Goal: Task Accomplishment & Management: Manage account settings

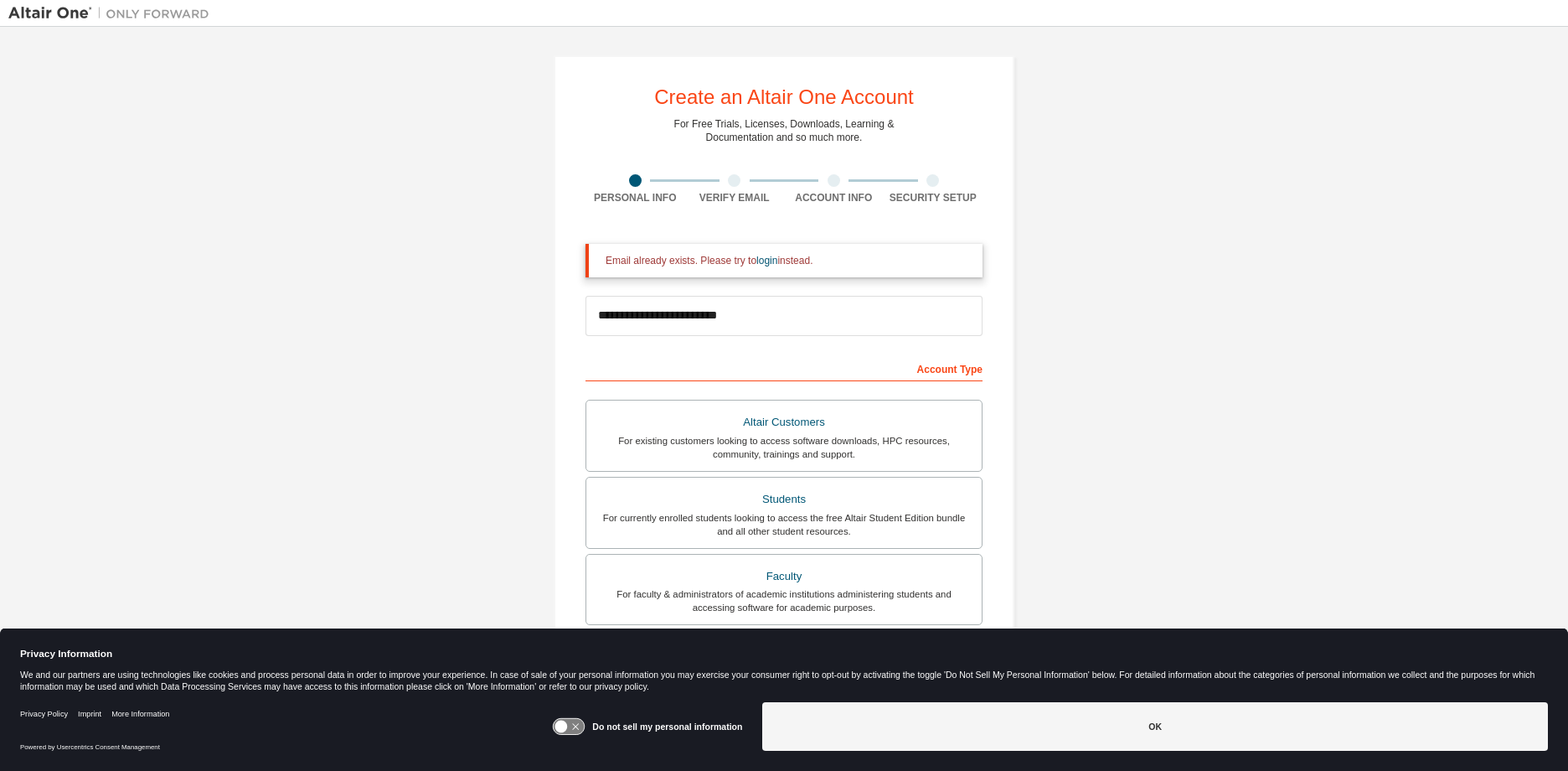
type input "**********"
click at [758, 263] on form "**********" at bounding box center [784, 620] width 397 height 754
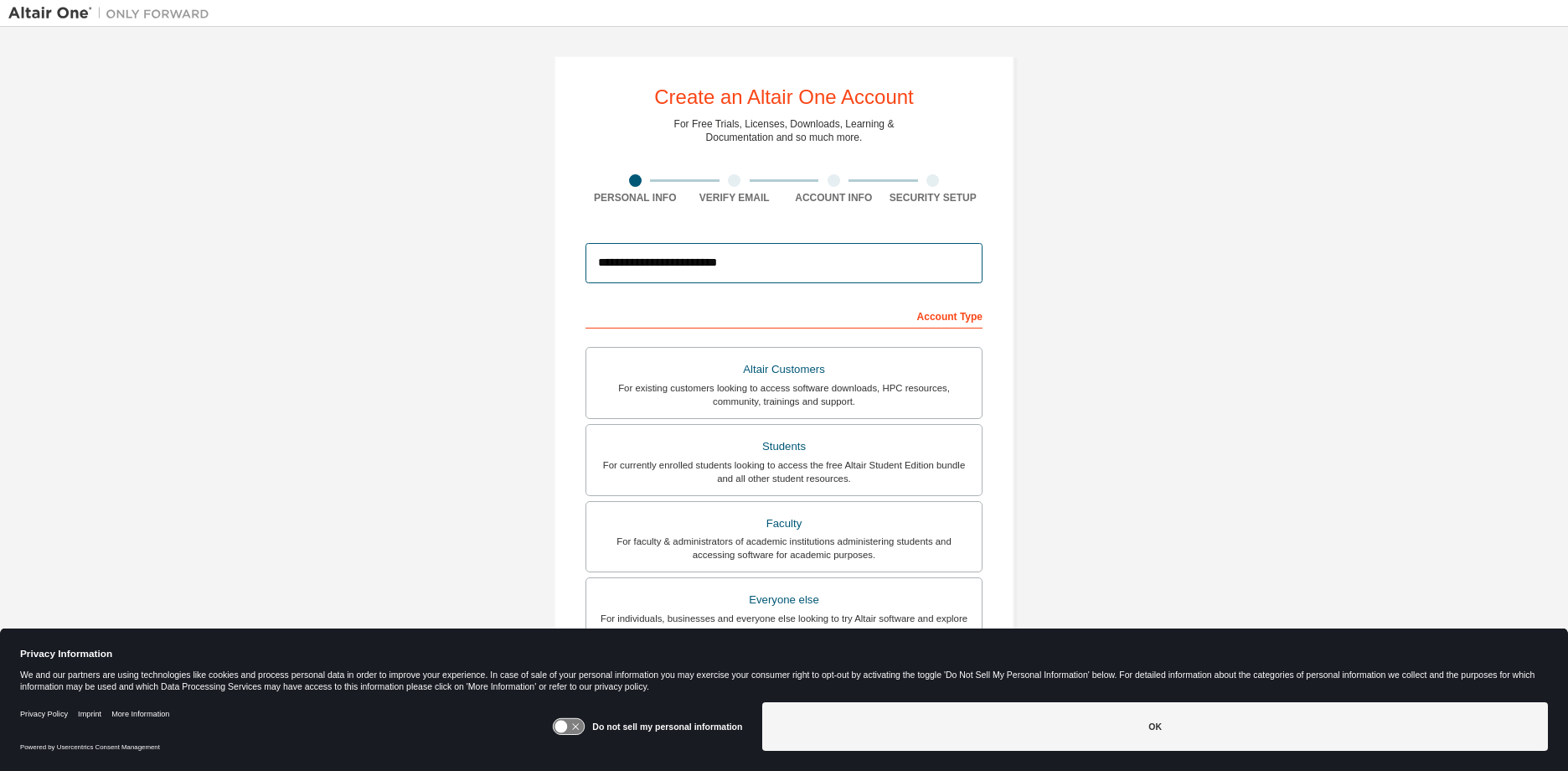
click at [754, 266] on input "**********" at bounding box center [784, 262] width 397 height 40
click at [1133, 305] on div "**********" at bounding box center [784, 478] width 1551 height 887
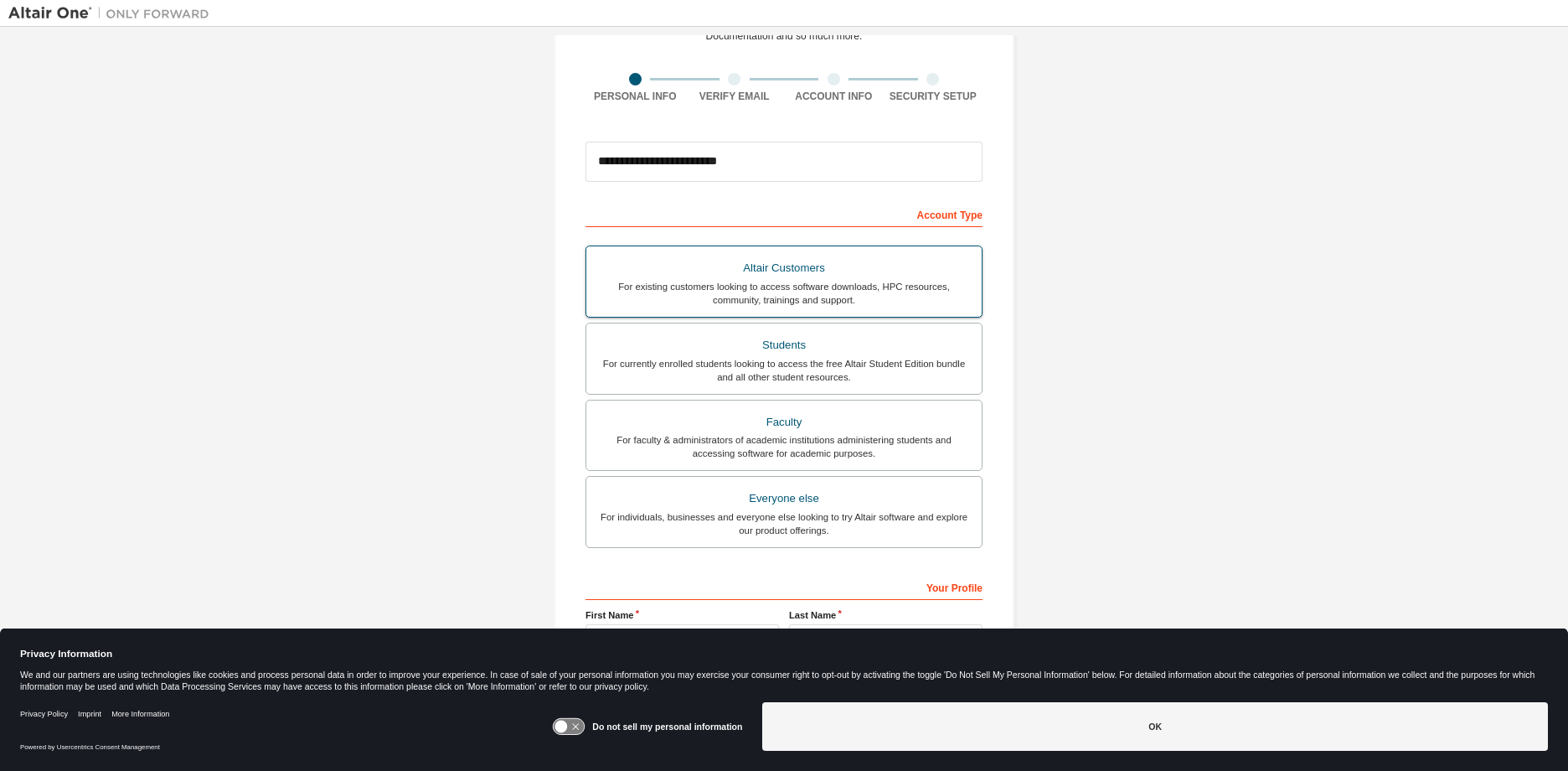
scroll to position [208, 0]
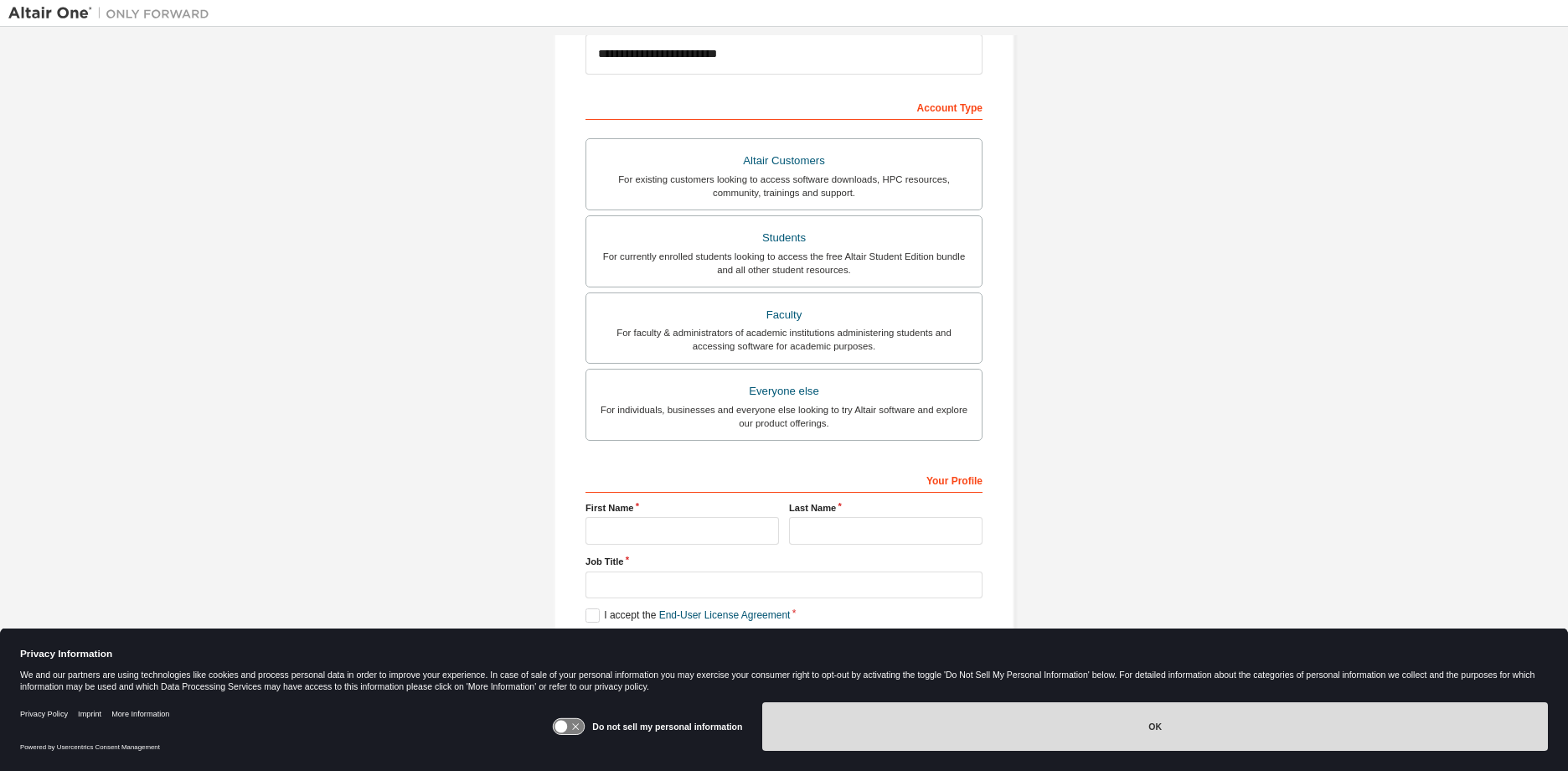
drag, startPoint x: 1138, startPoint y: 721, endPoint x: 1099, endPoint y: 697, distance: 45.8
click at [1139, 721] on button "OK" at bounding box center [1155, 726] width 785 height 49
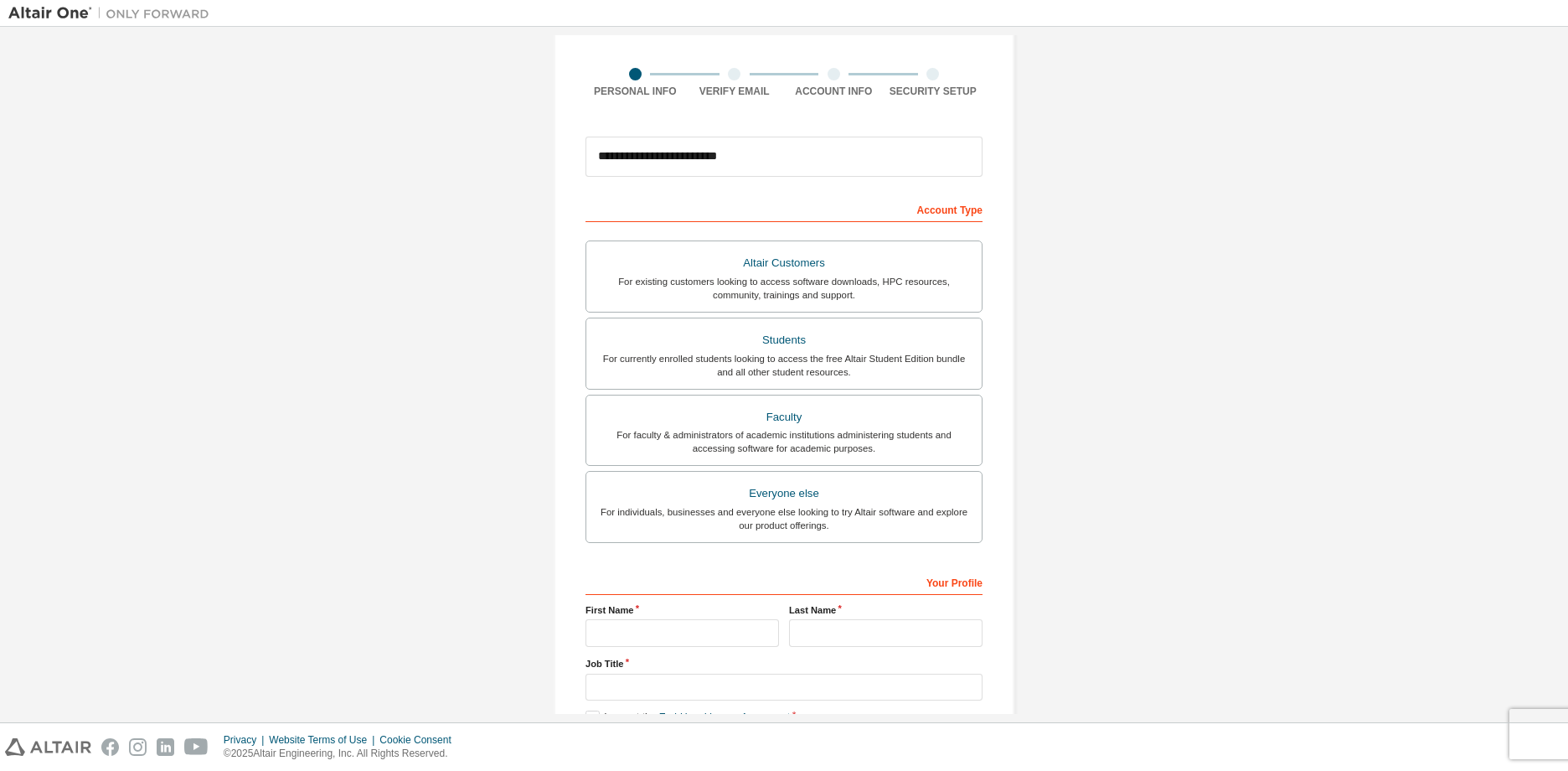
scroll to position [0, 0]
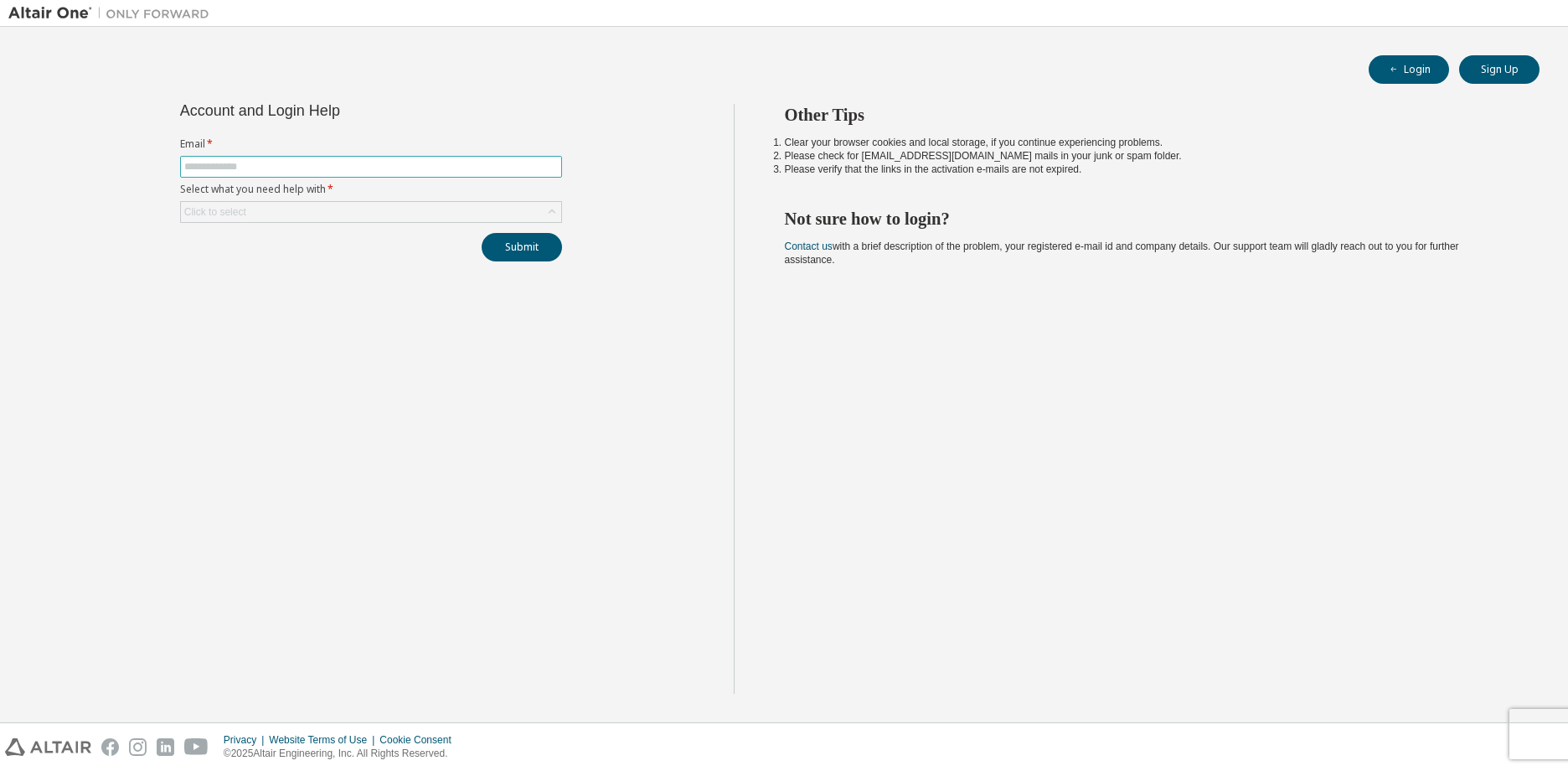
click at [273, 168] on input "text" at bounding box center [371, 167] width 373 height 14
type input "**********"
click at [350, 213] on div "Click to select" at bounding box center [371, 212] width 380 height 20
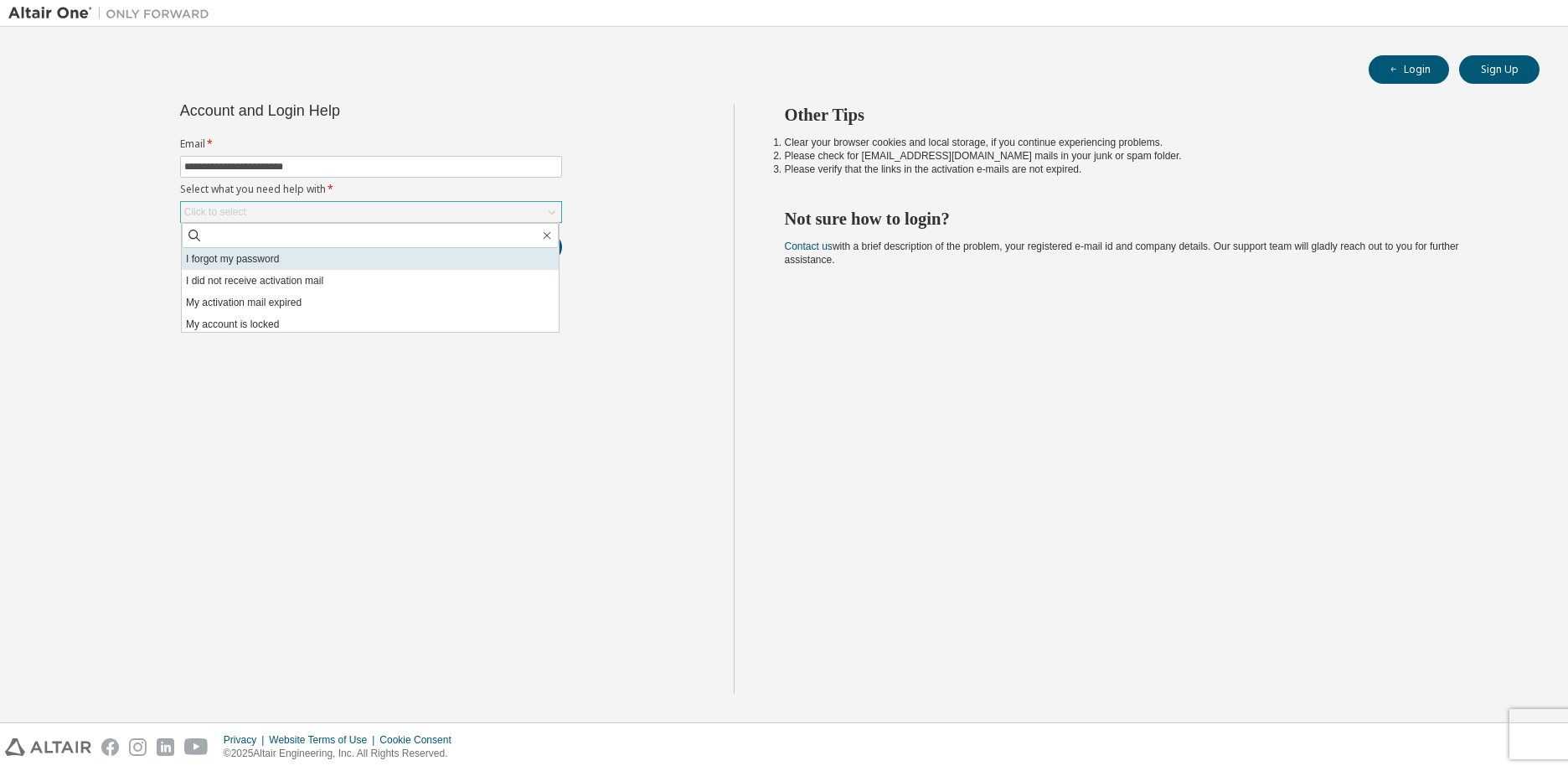
click at [258, 257] on li "I forgot my password" at bounding box center [370, 259] width 377 height 22
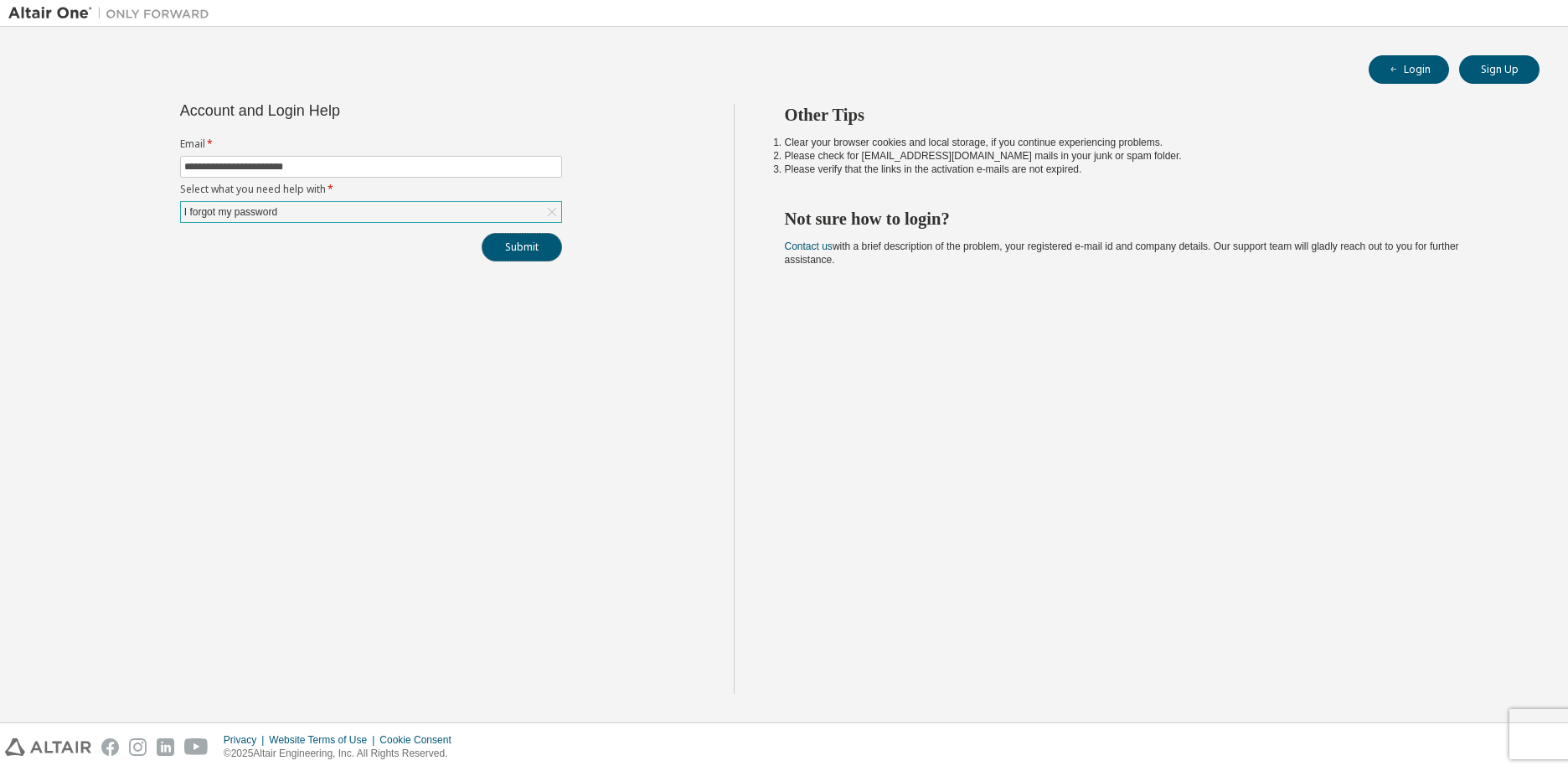
click at [527, 252] on button "Submit" at bounding box center [522, 247] width 80 height 28
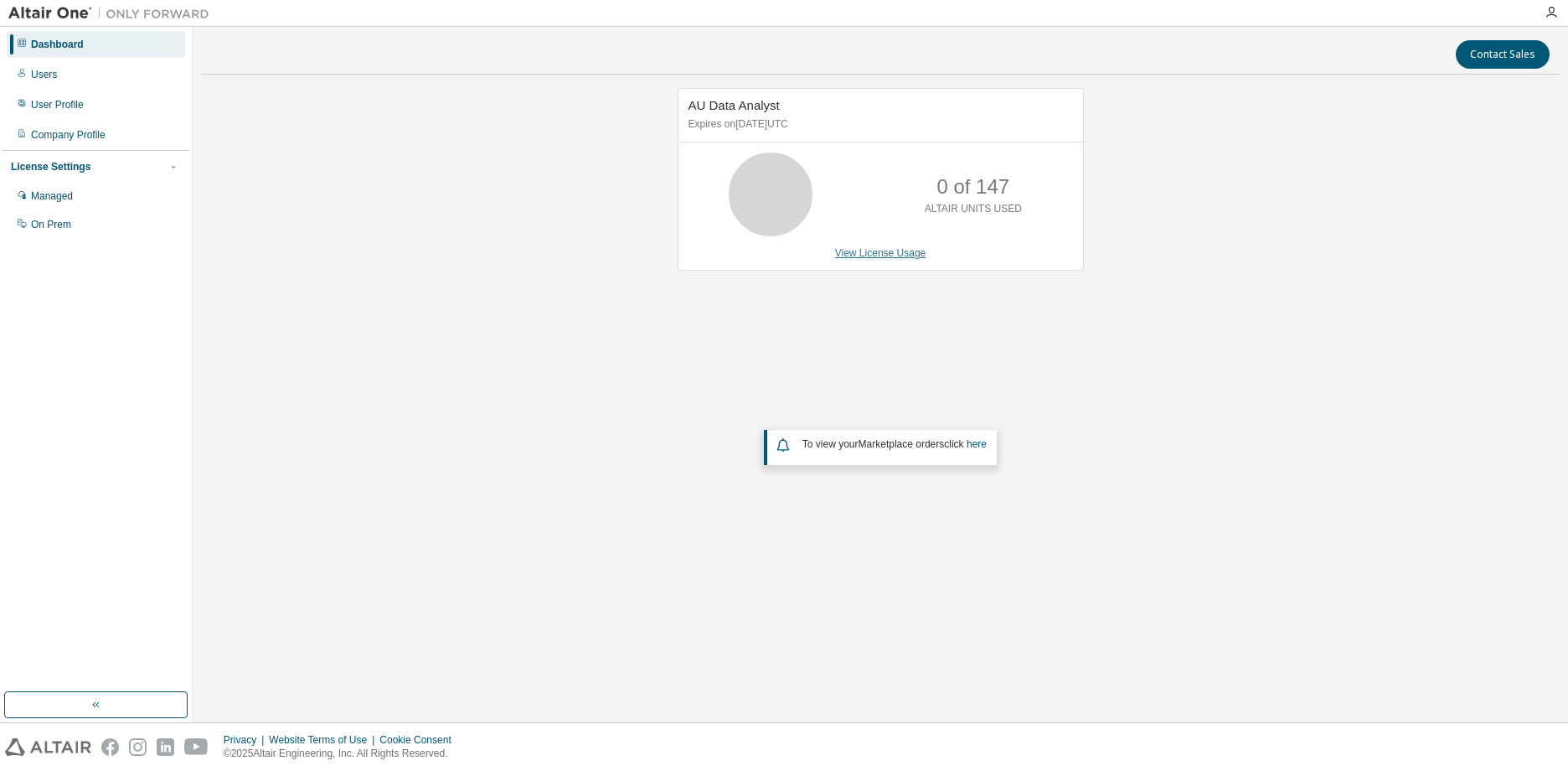
click at [874, 255] on link "View License Usage" at bounding box center [880, 253] width 91 height 12
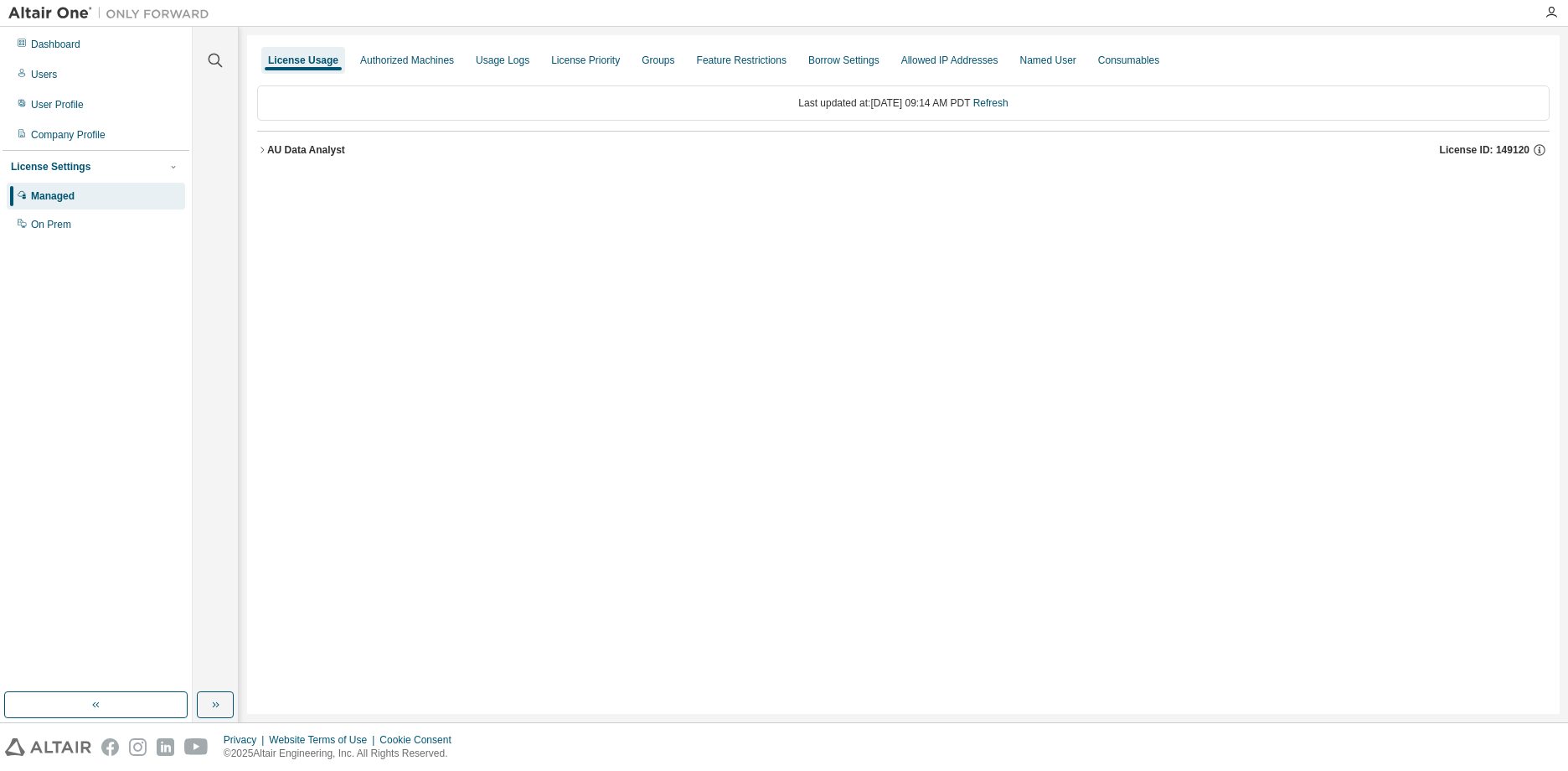
click at [259, 148] on icon "button" at bounding box center [262, 150] width 10 height 10
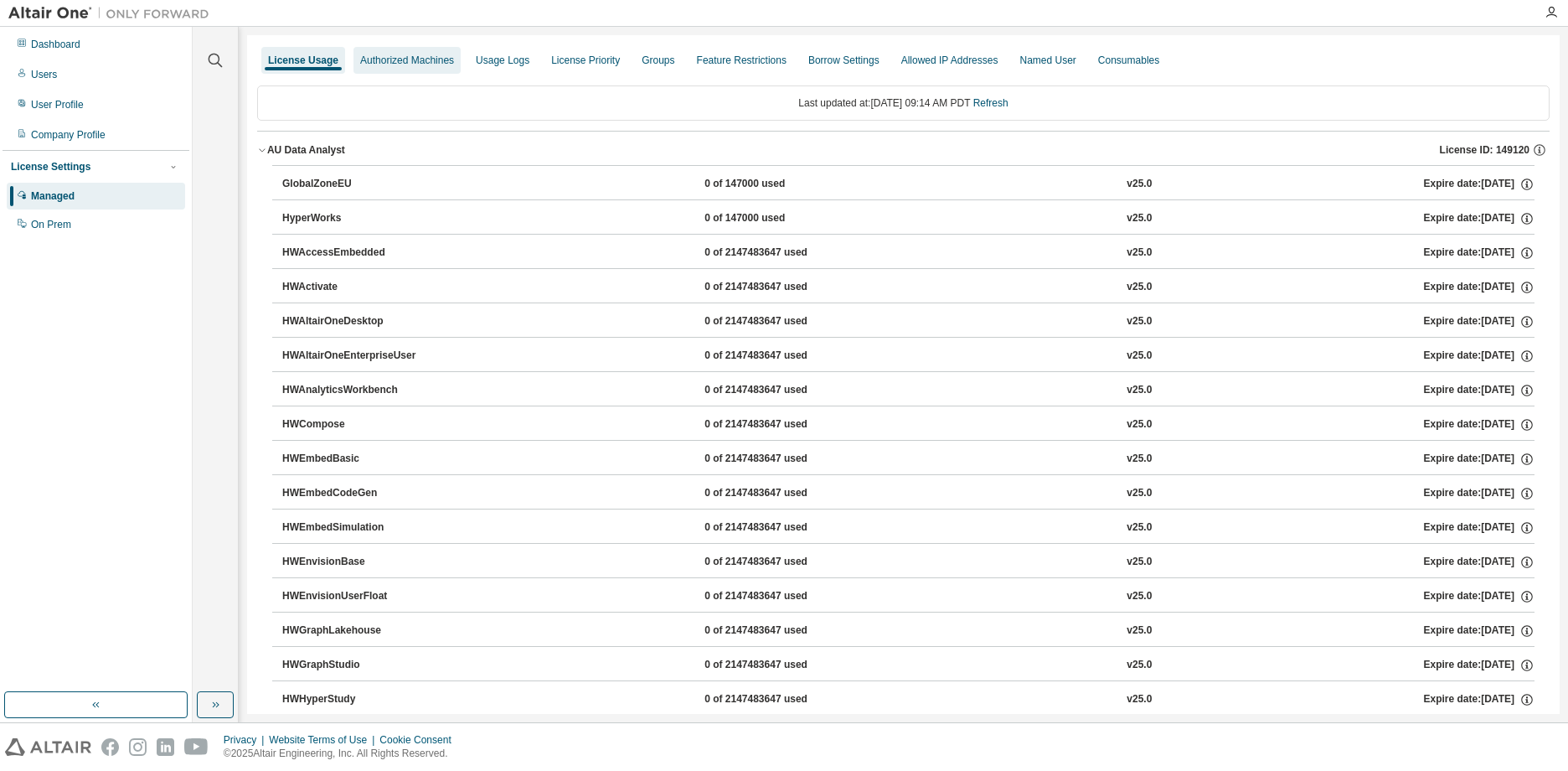
click at [379, 62] on div "Authorized Machines" at bounding box center [407, 60] width 94 height 14
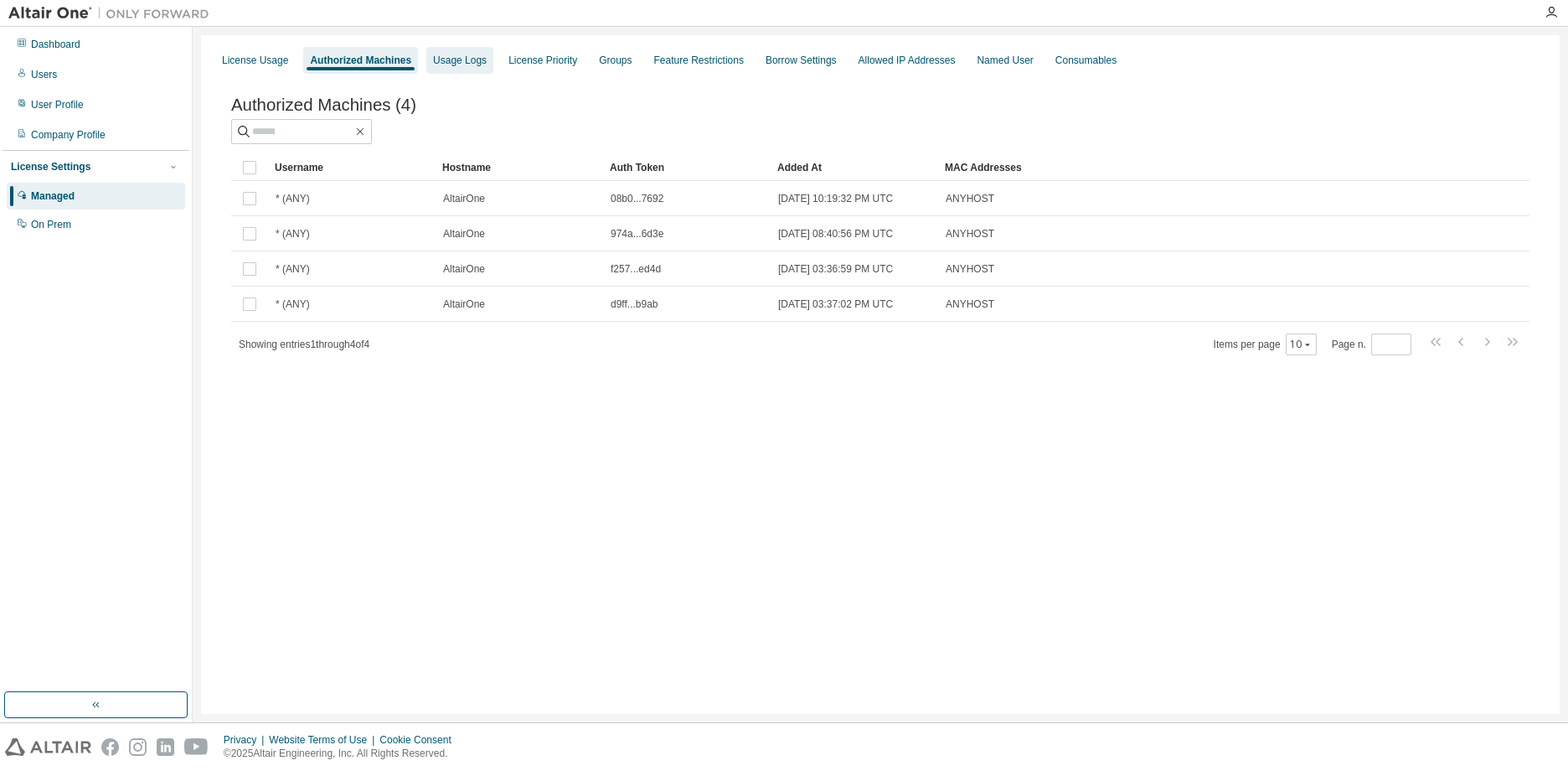
click at [458, 65] on div "Usage Logs" at bounding box center [459, 60] width 54 height 14
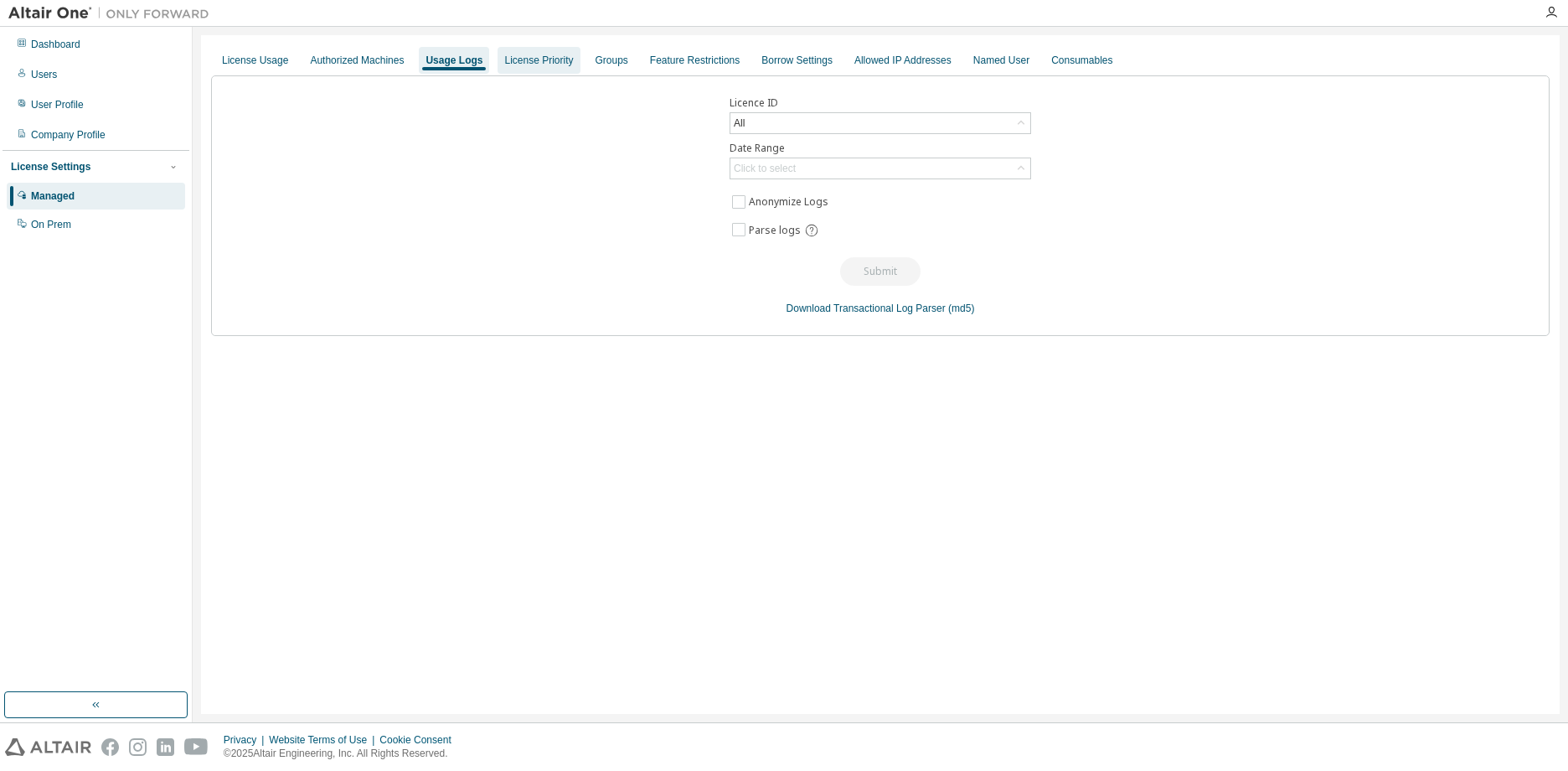
click at [539, 66] on div "License Priority" at bounding box center [539, 60] width 69 height 14
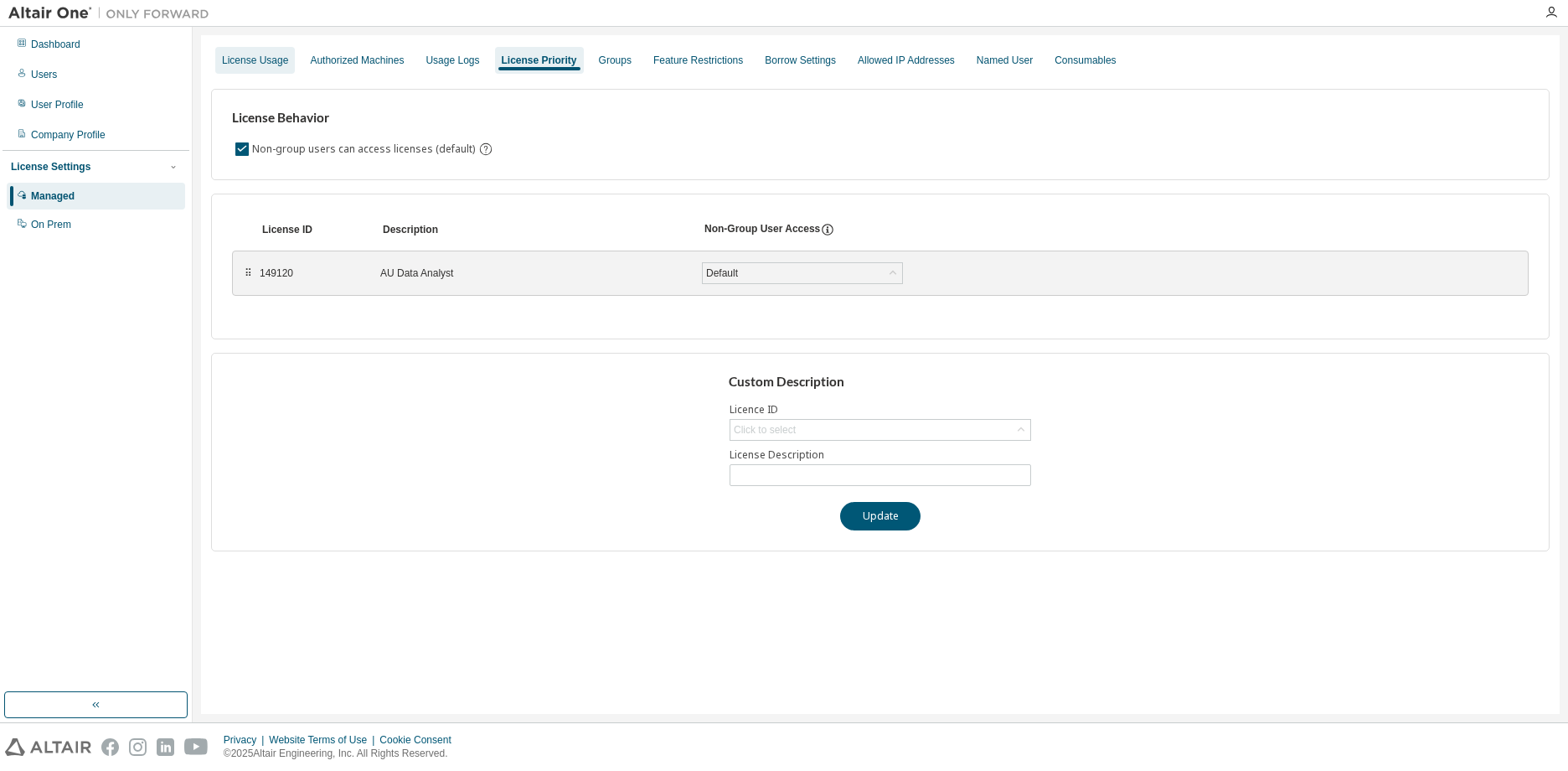
click at [277, 67] on div "License Usage" at bounding box center [255, 60] width 80 height 26
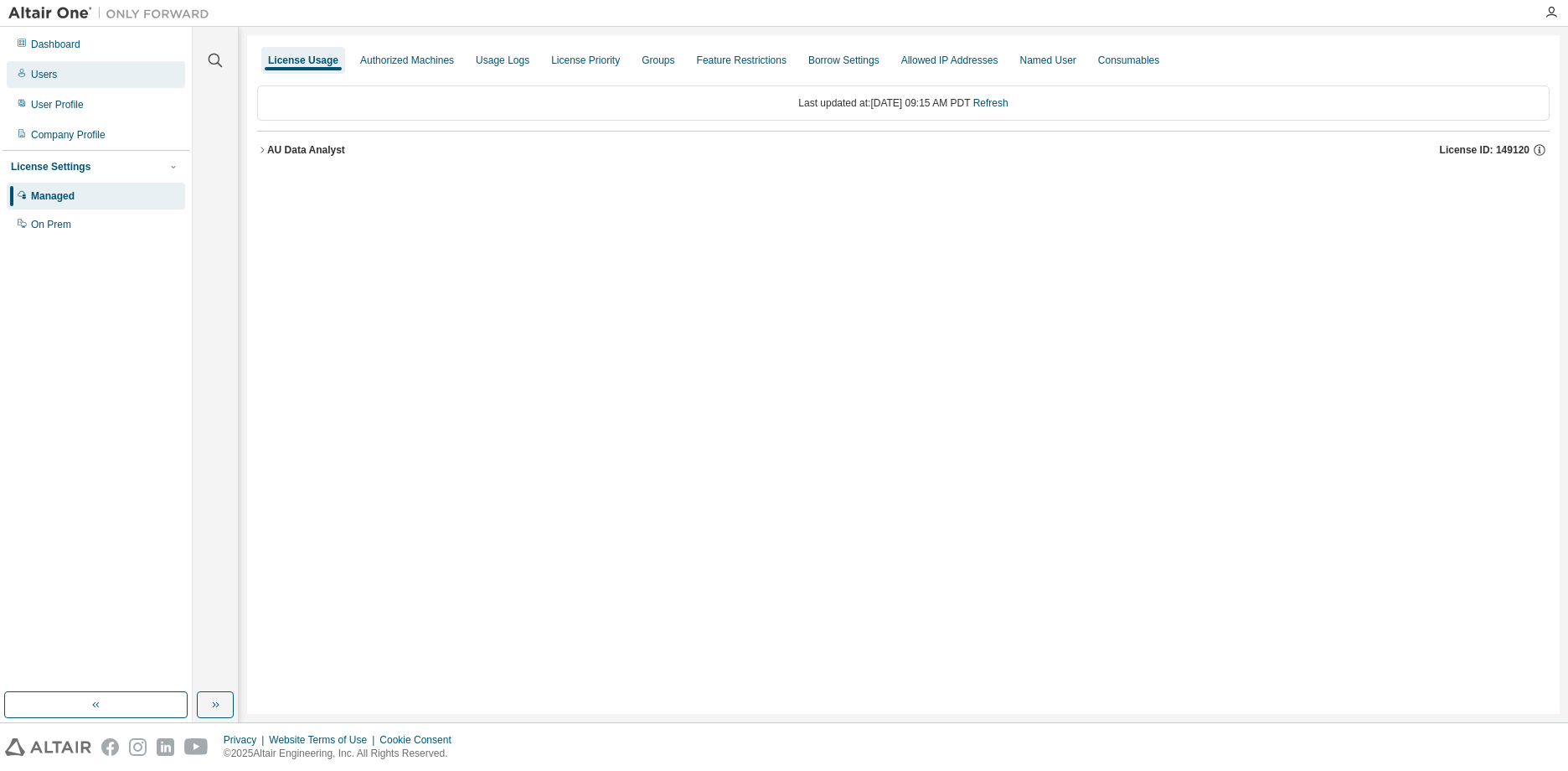
click at [34, 77] on div "Users" at bounding box center [43, 75] width 26 height 14
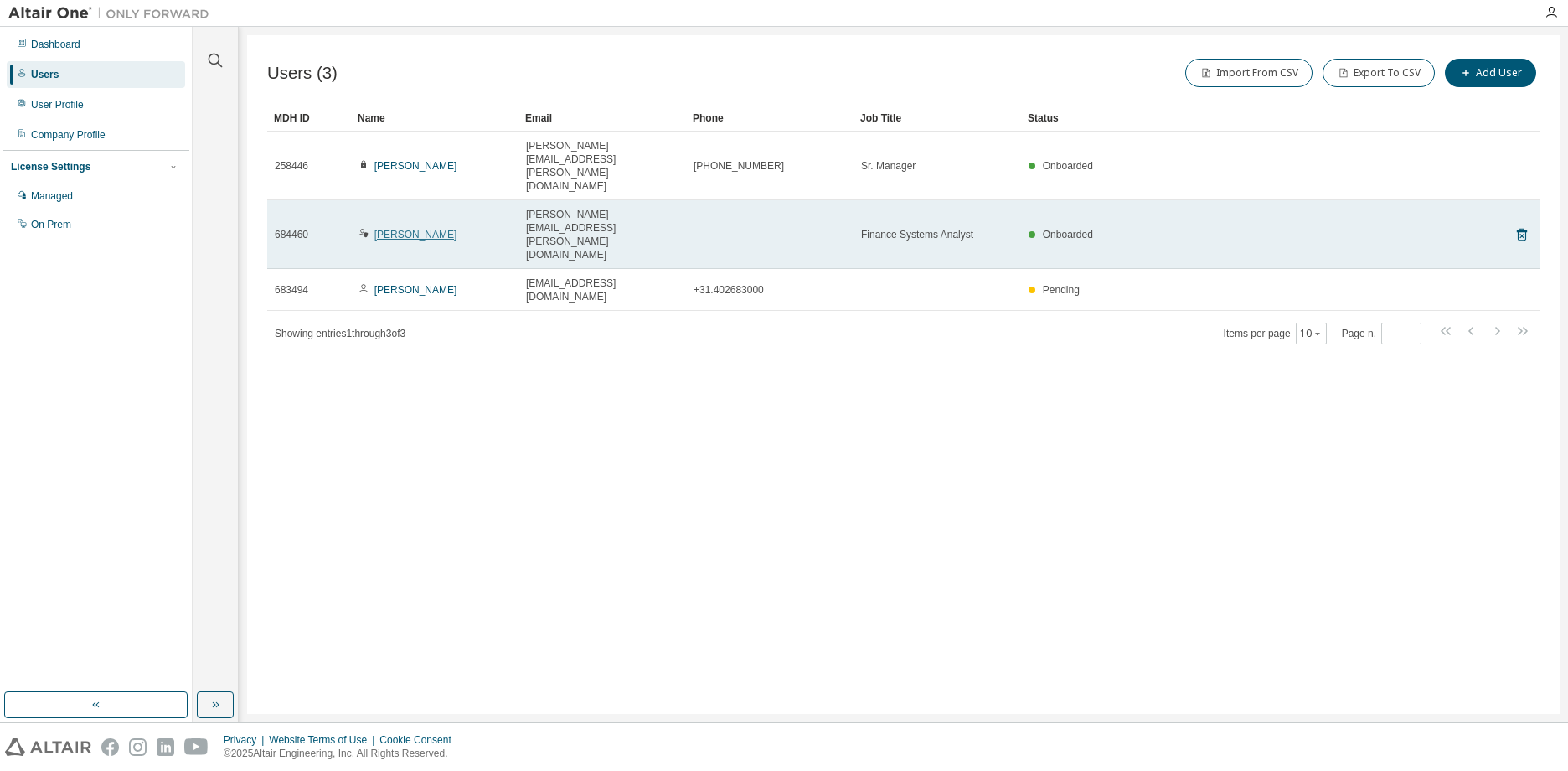
click at [402, 229] on link "[PERSON_NAME]" at bounding box center [415, 235] width 83 height 12
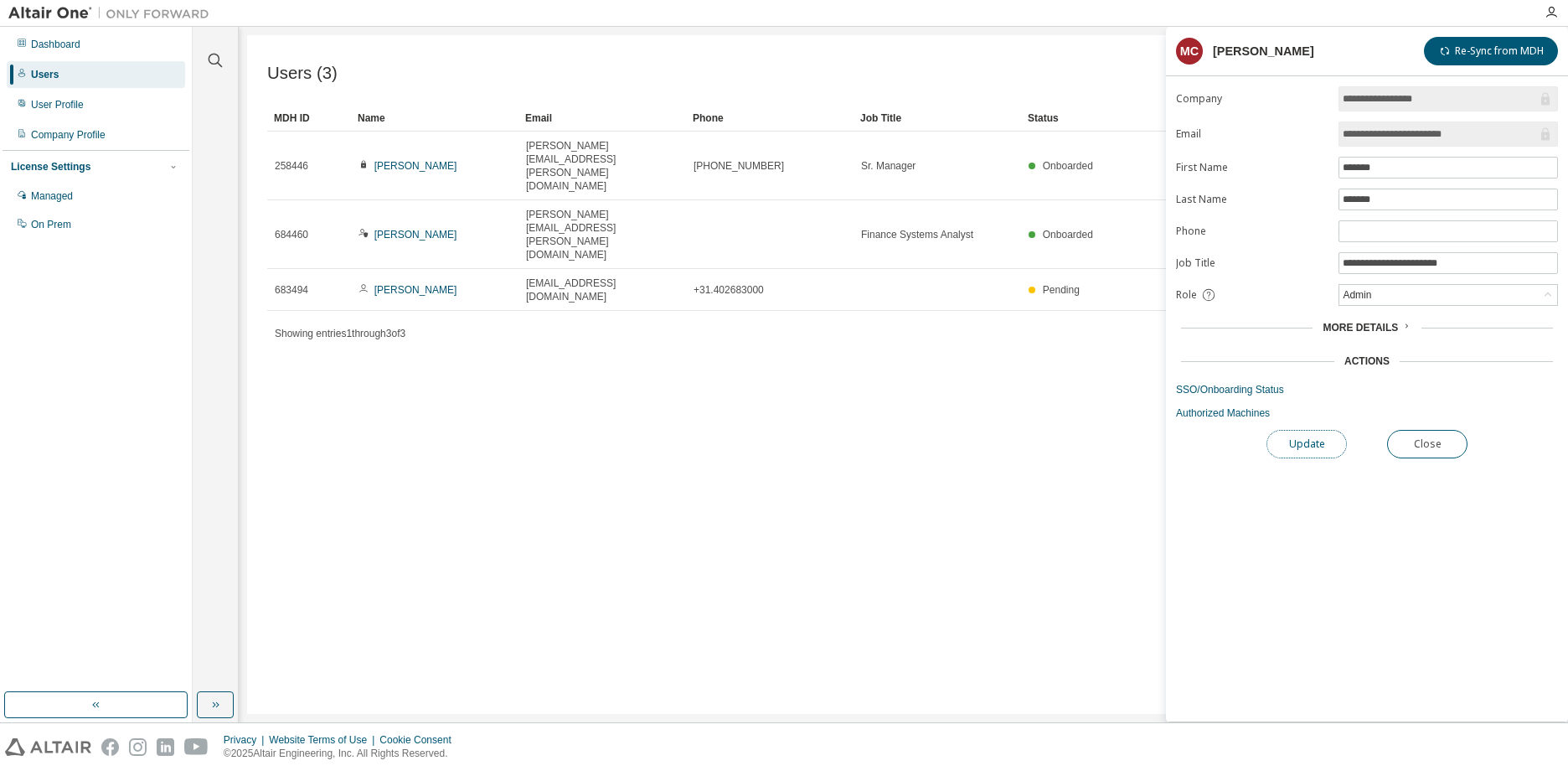
click at [1299, 445] on button "Update" at bounding box center [1306, 443] width 80 height 28
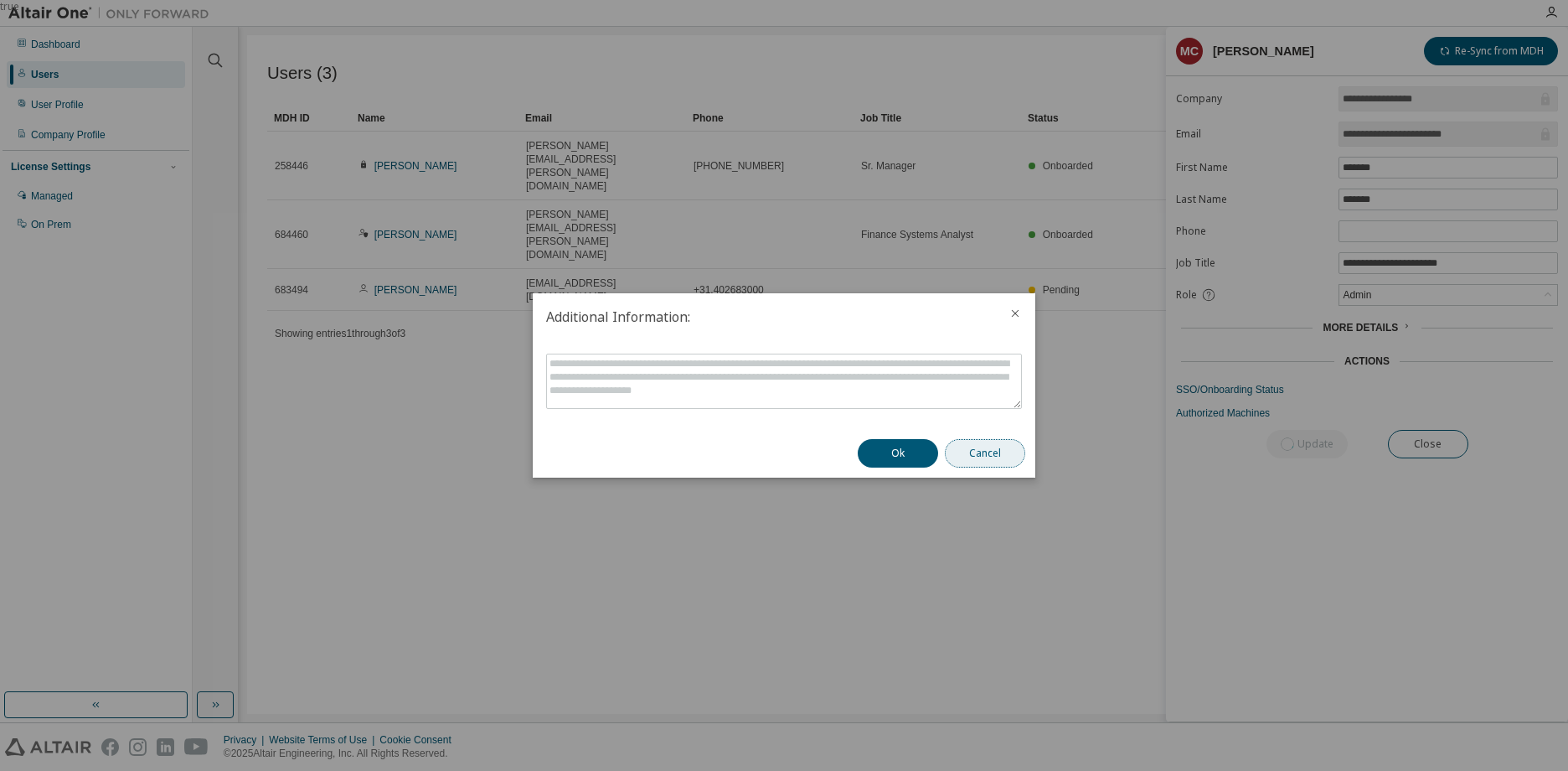
click at [1005, 448] on button "Cancel" at bounding box center [984, 453] width 80 height 28
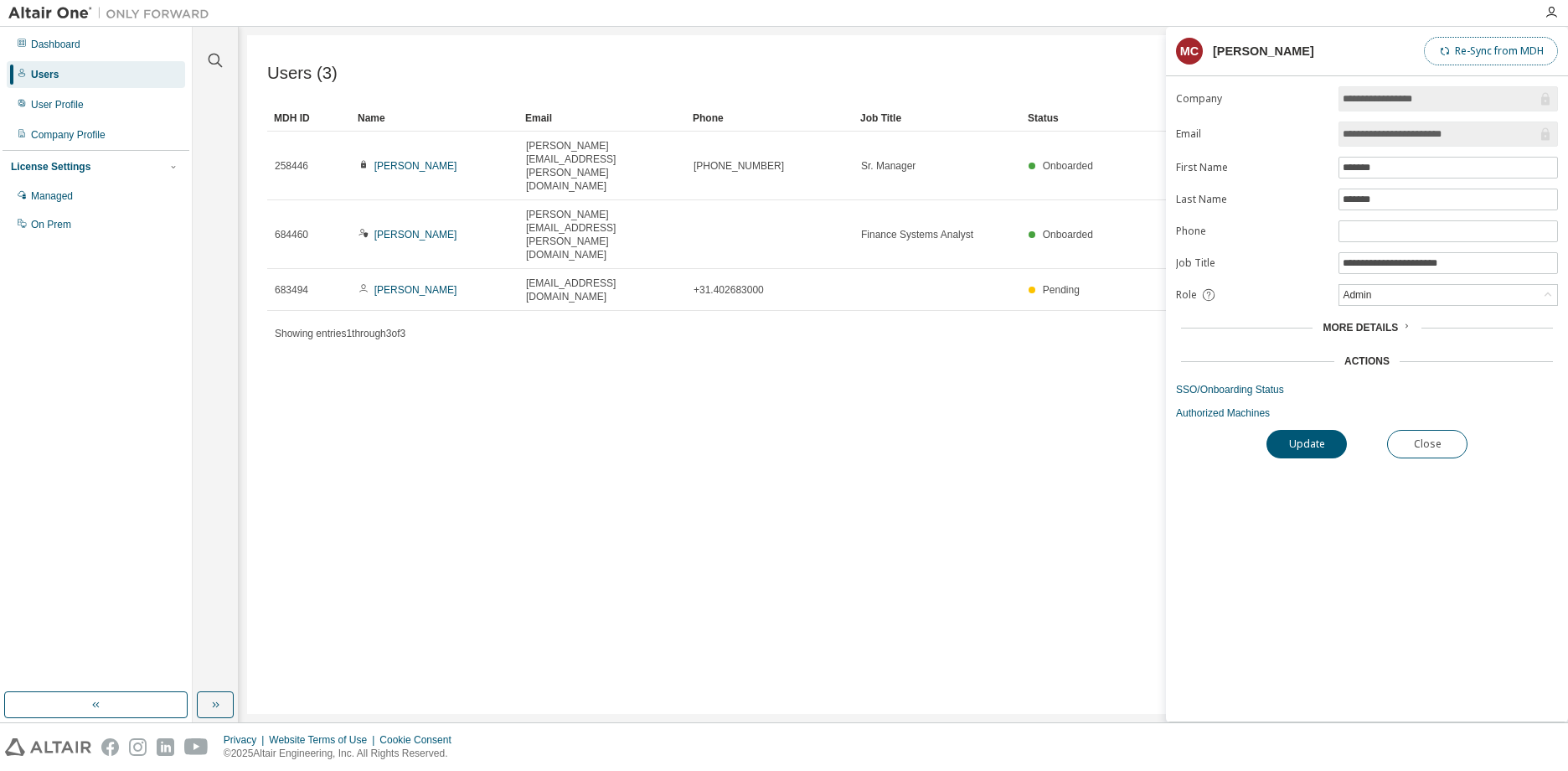
click at [1477, 50] on button "Re-Sync from MDH" at bounding box center [1490, 50] width 134 height 28
click at [55, 108] on div "User Profile" at bounding box center [57, 105] width 53 height 14
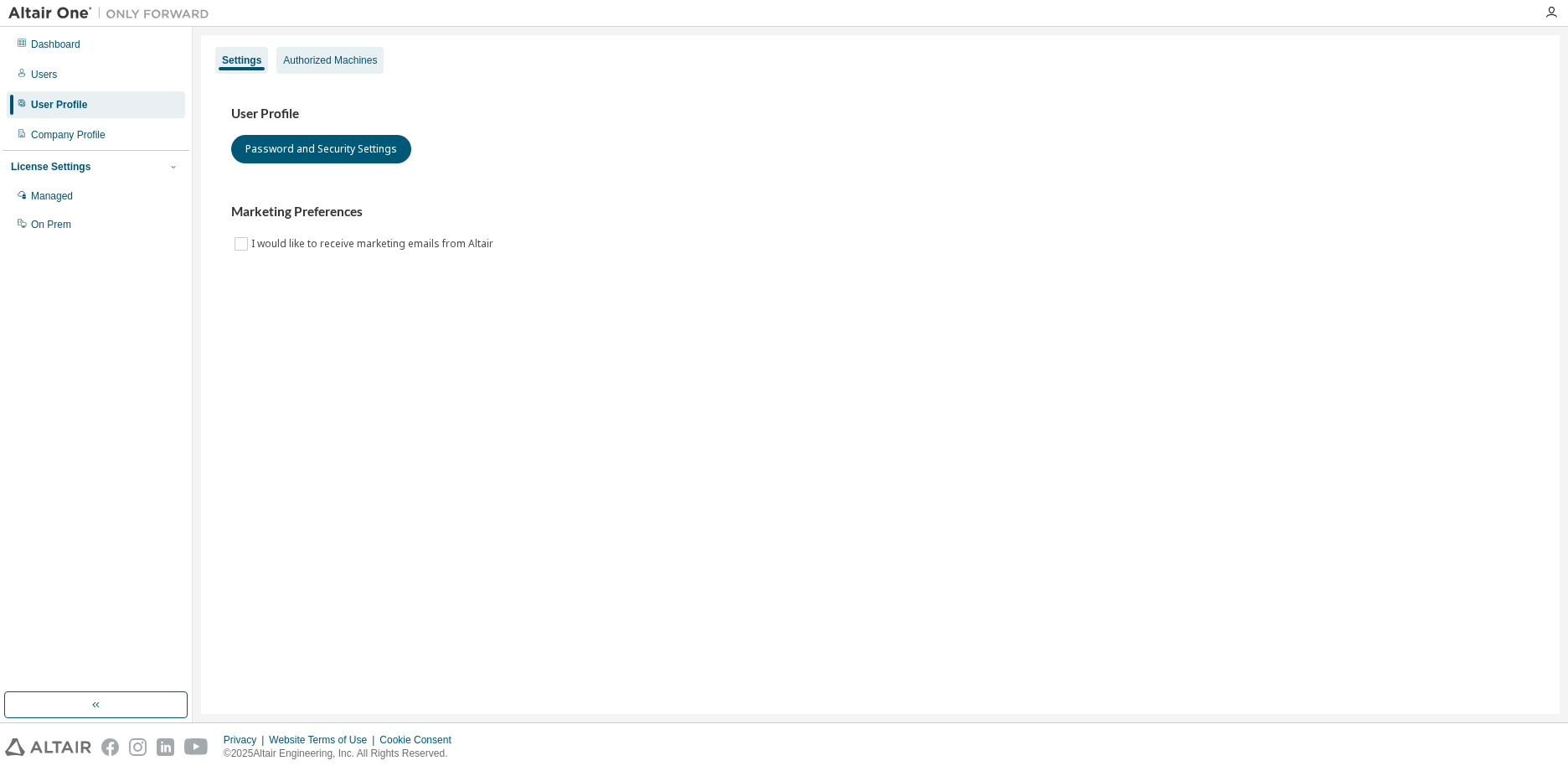
click at [323, 64] on div "Authorized Machines" at bounding box center [330, 60] width 94 height 14
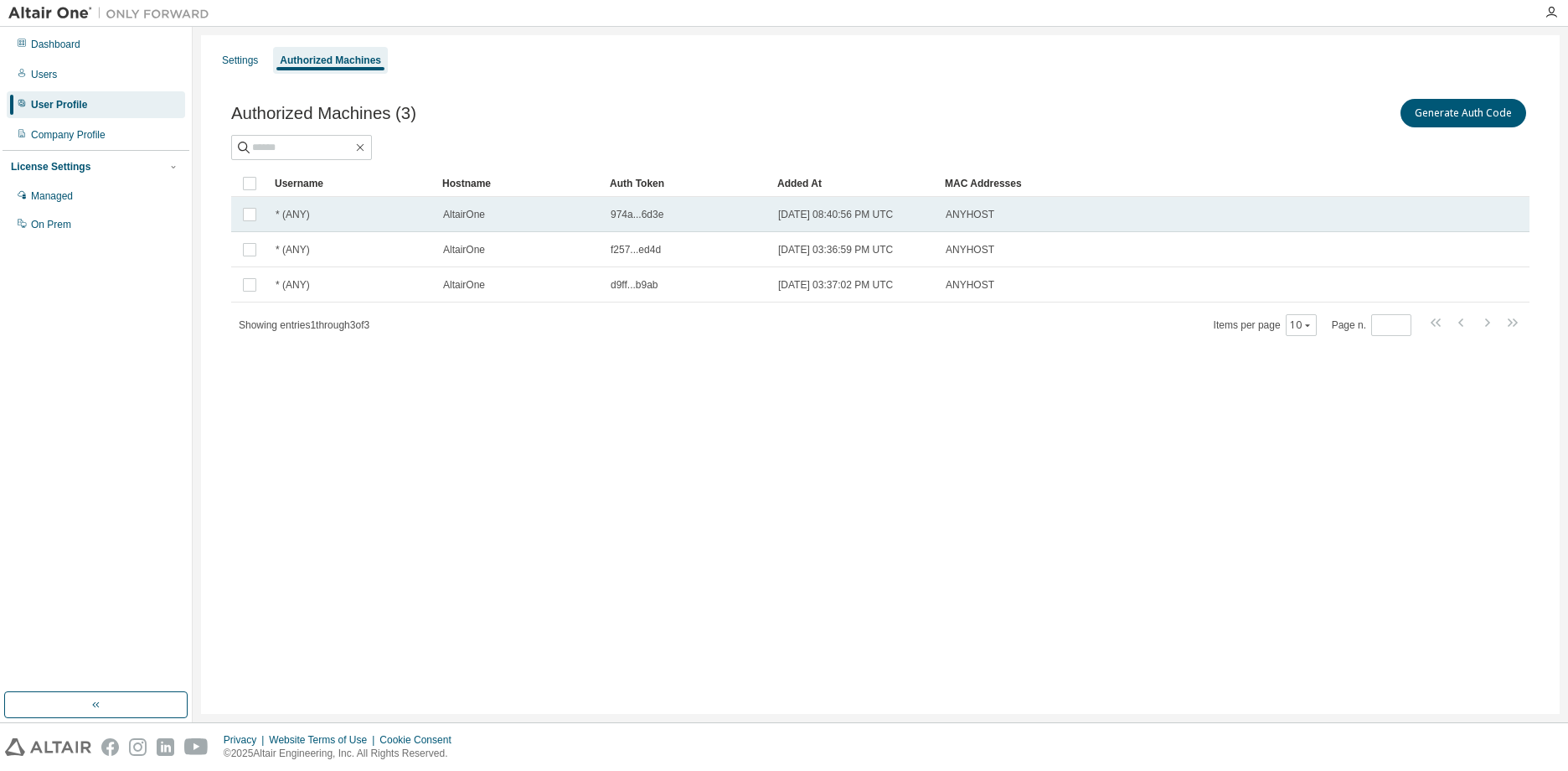
click at [310, 216] on div "* (ANY)" at bounding box center [351, 214] width 152 height 14
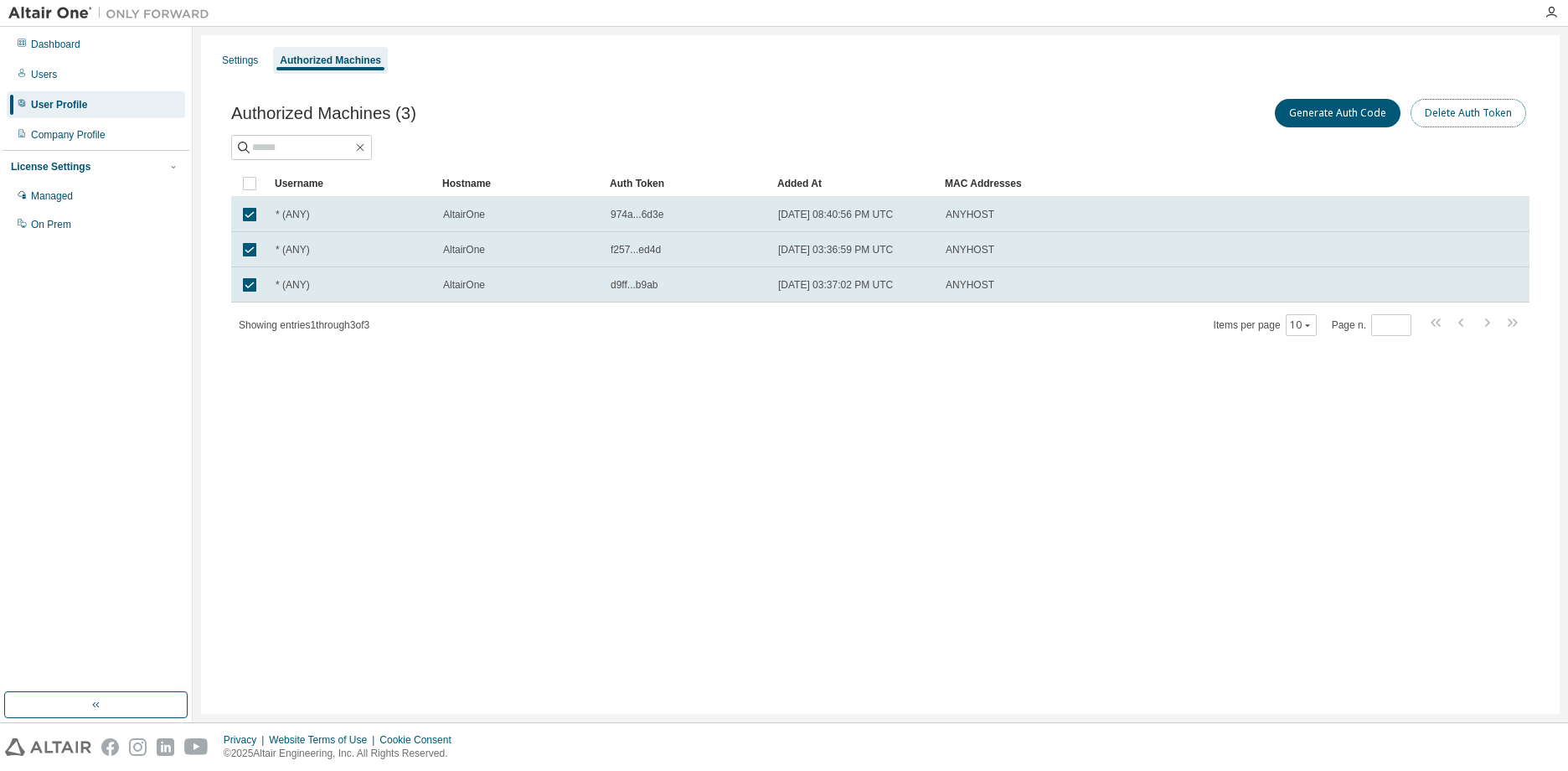
click at [1470, 117] on button "Delete Auth Token" at bounding box center [1468, 112] width 116 height 28
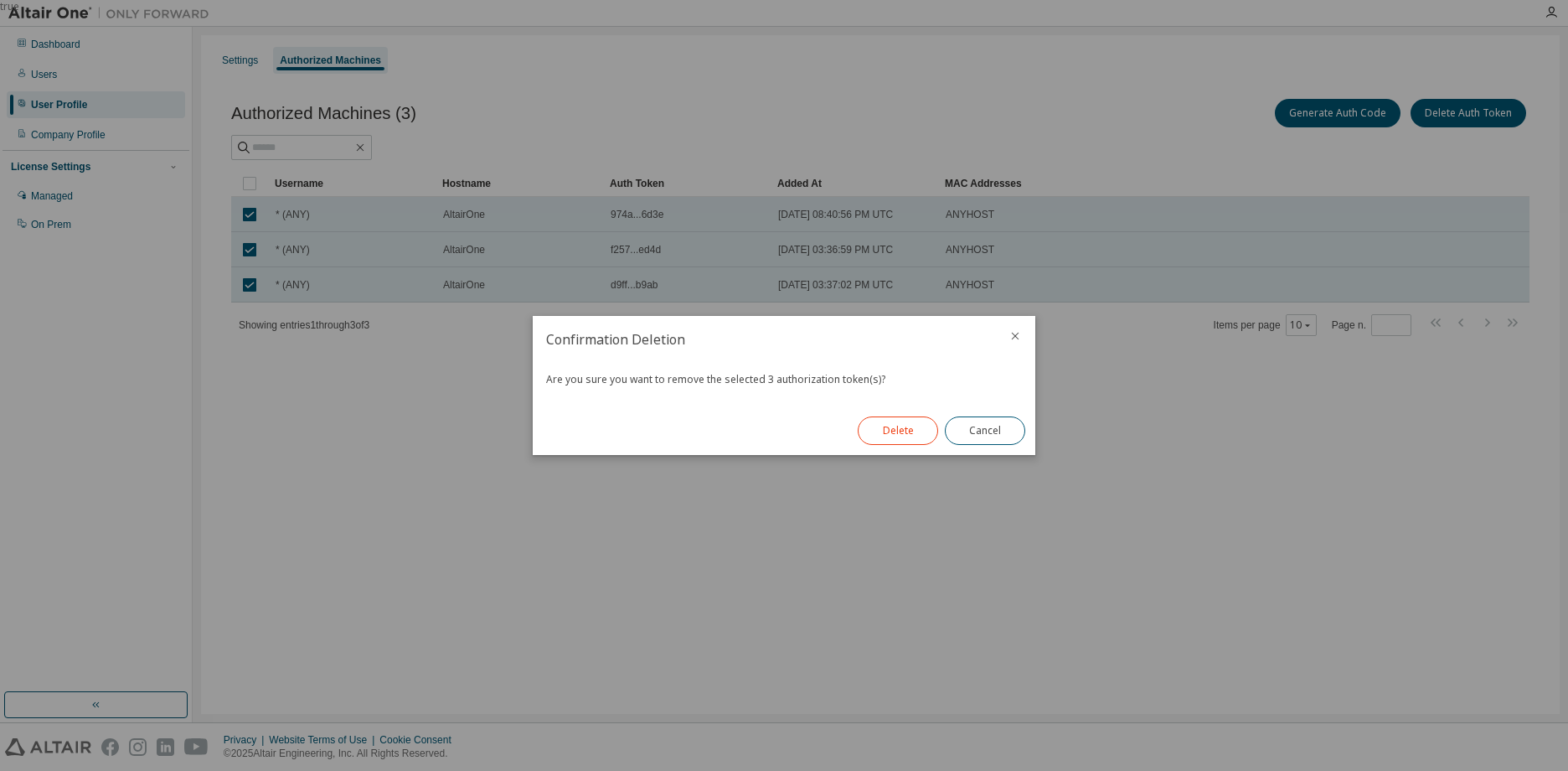
click at [900, 430] on button "Delete" at bounding box center [898, 430] width 80 height 28
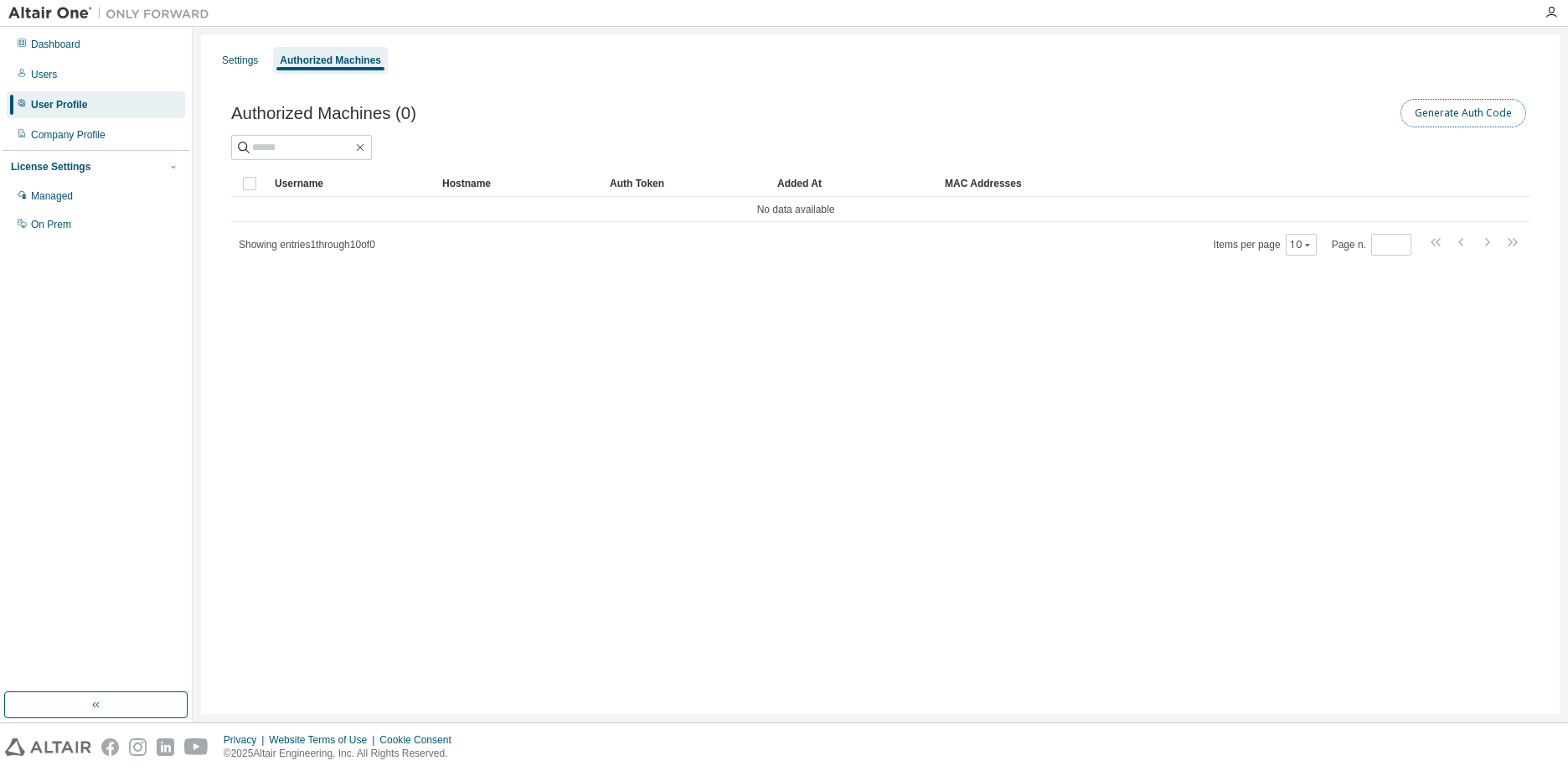
click at [1486, 122] on button "Generate Auth Code" at bounding box center [1463, 112] width 126 height 28
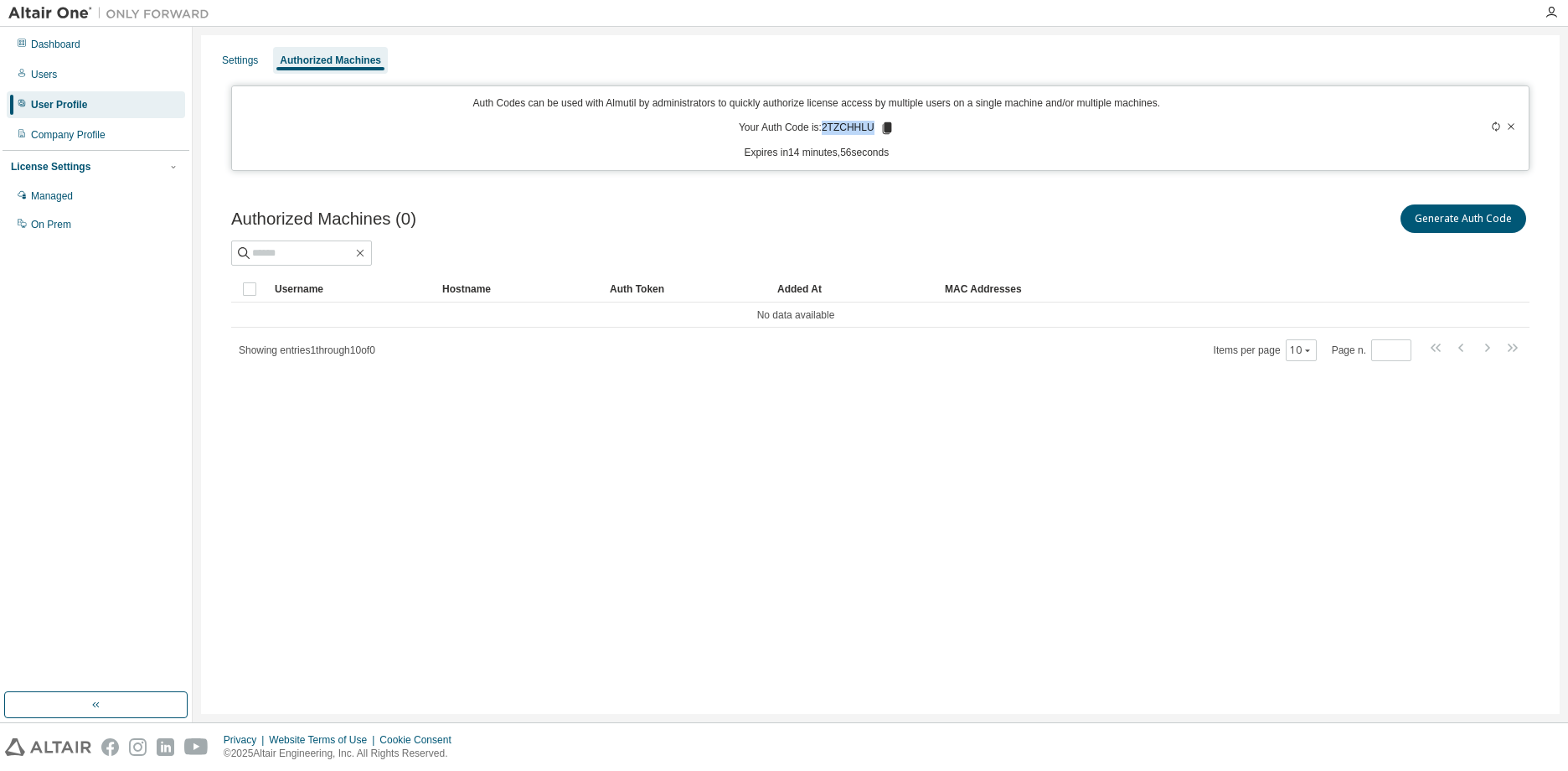
drag, startPoint x: 826, startPoint y: 128, endPoint x: 874, endPoint y: 122, distance: 48.4
click at [874, 122] on p "Your Auth Code is: 2TZCHHLU" at bounding box center [816, 128] width 156 height 15
copy p "2TZCHHLU"
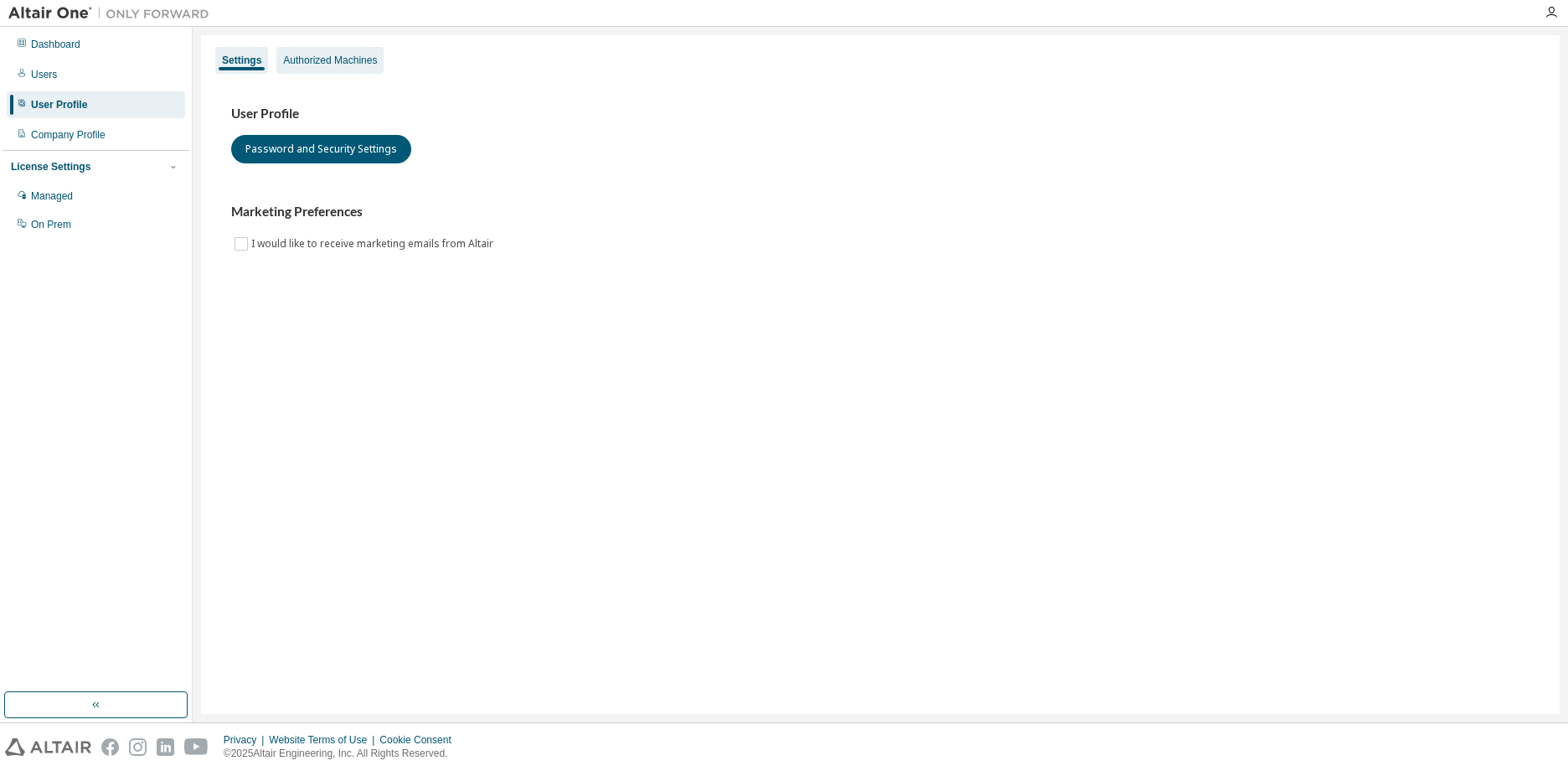
click at [353, 64] on div "Authorized Machines" at bounding box center [330, 60] width 94 height 14
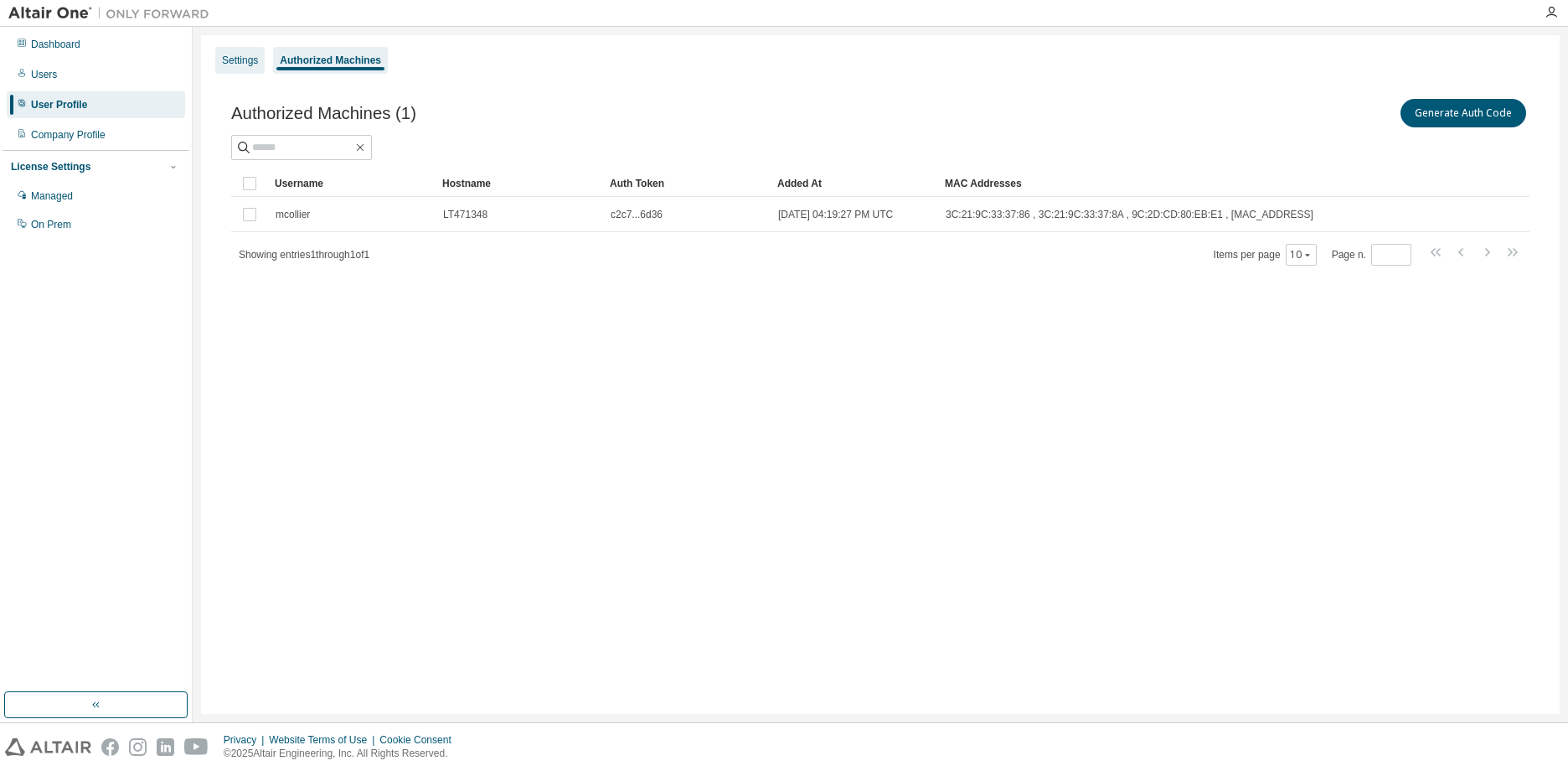
click at [241, 60] on div "Settings" at bounding box center [240, 60] width 36 height 14
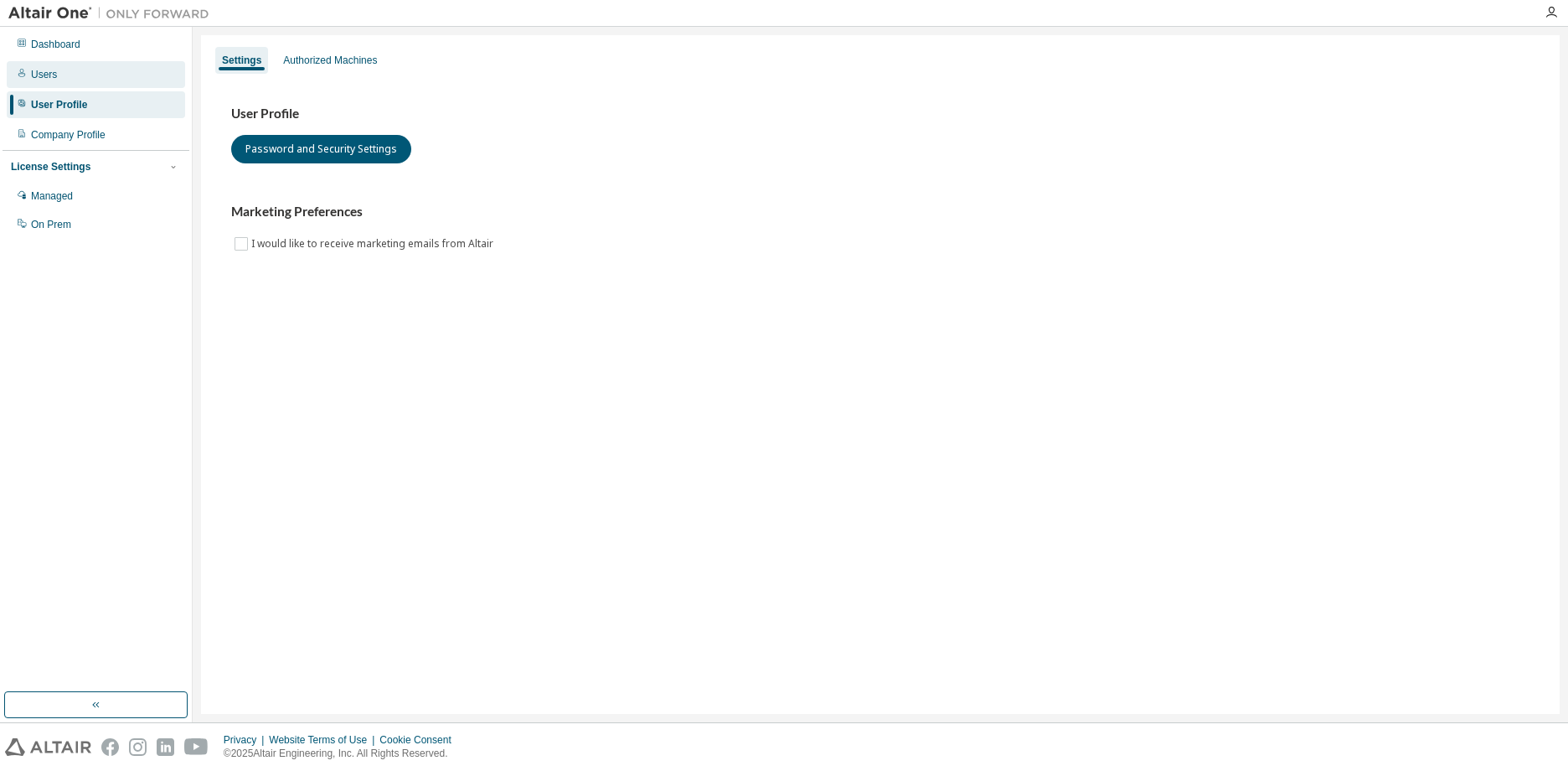
click at [44, 80] on div "Users" at bounding box center [43, 75] width 26 height 14
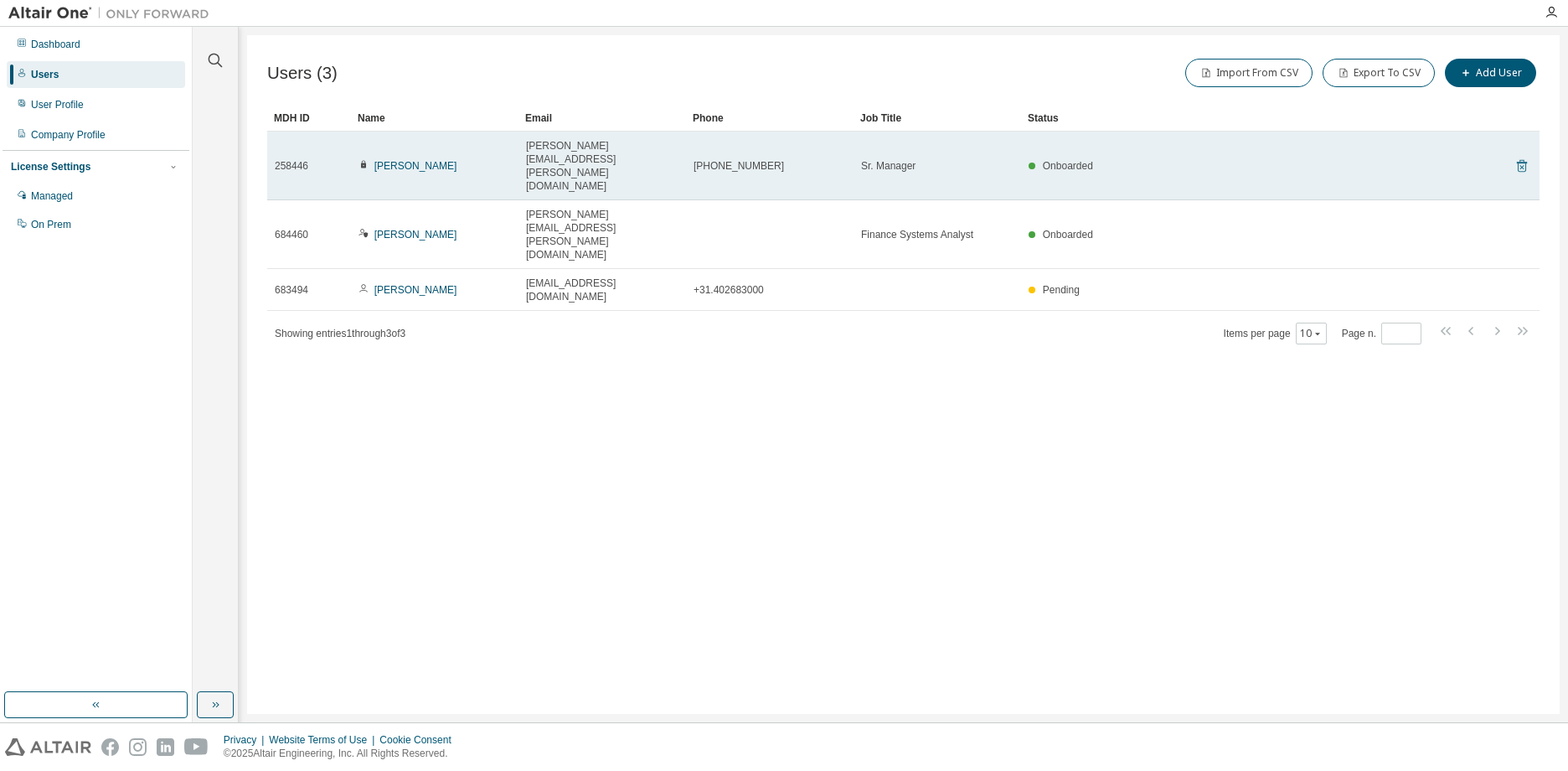
click at [1524, 165] on icon at bounding box center [1521, 167] width 4 height 4
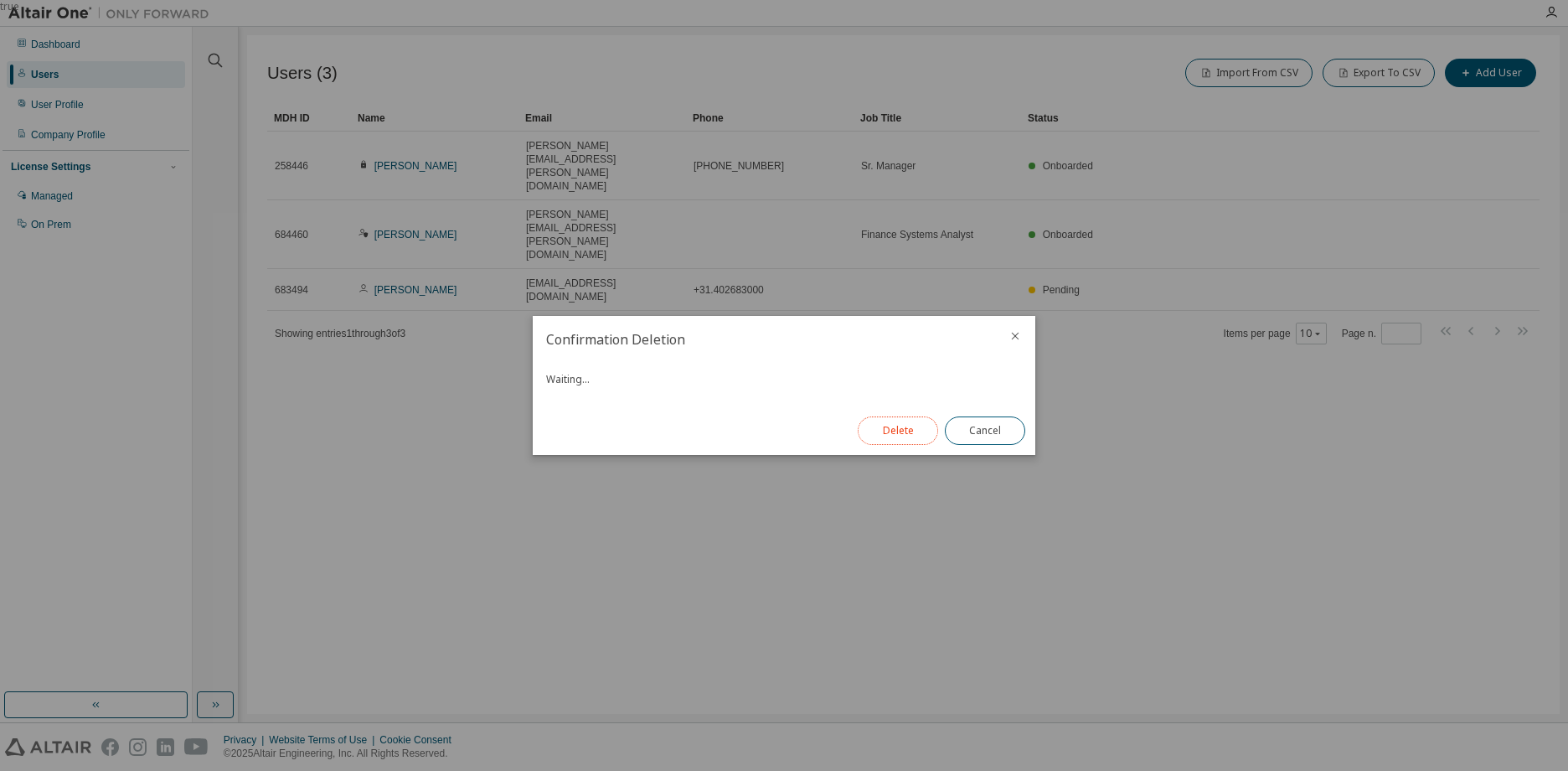
click at [881, 434] on button "Delete" at bounding box center [898, 430] width 80 height 28
drag, startPoint x: 969, startPoint y: 451, endPoint x: 969, endPoint y: 419, distance: 32.0
click at [968, 451] on div "Close" at bounding box center [985, 430] width 100 height 49
drag, startPoint x: 972, startPoint y: 452, endPoint x: 1017, endPoint y: 368, distance: 95.3
click at [972, 454] on div "Close" at bounding box center [985, 430] width 100 height 49
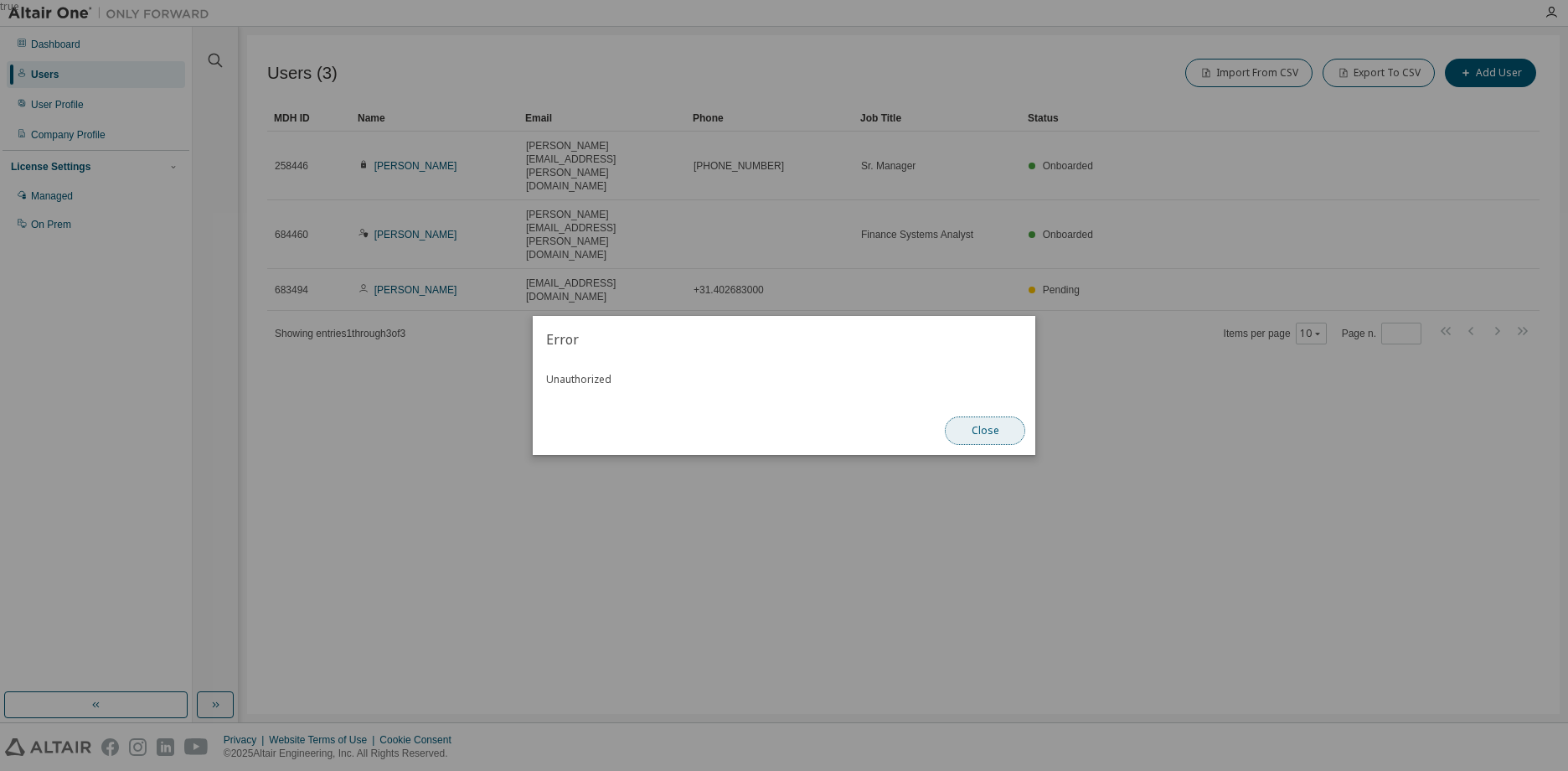
click at [977, 422] on button "Close" at bounding box center [984, 430] width 80 height 28
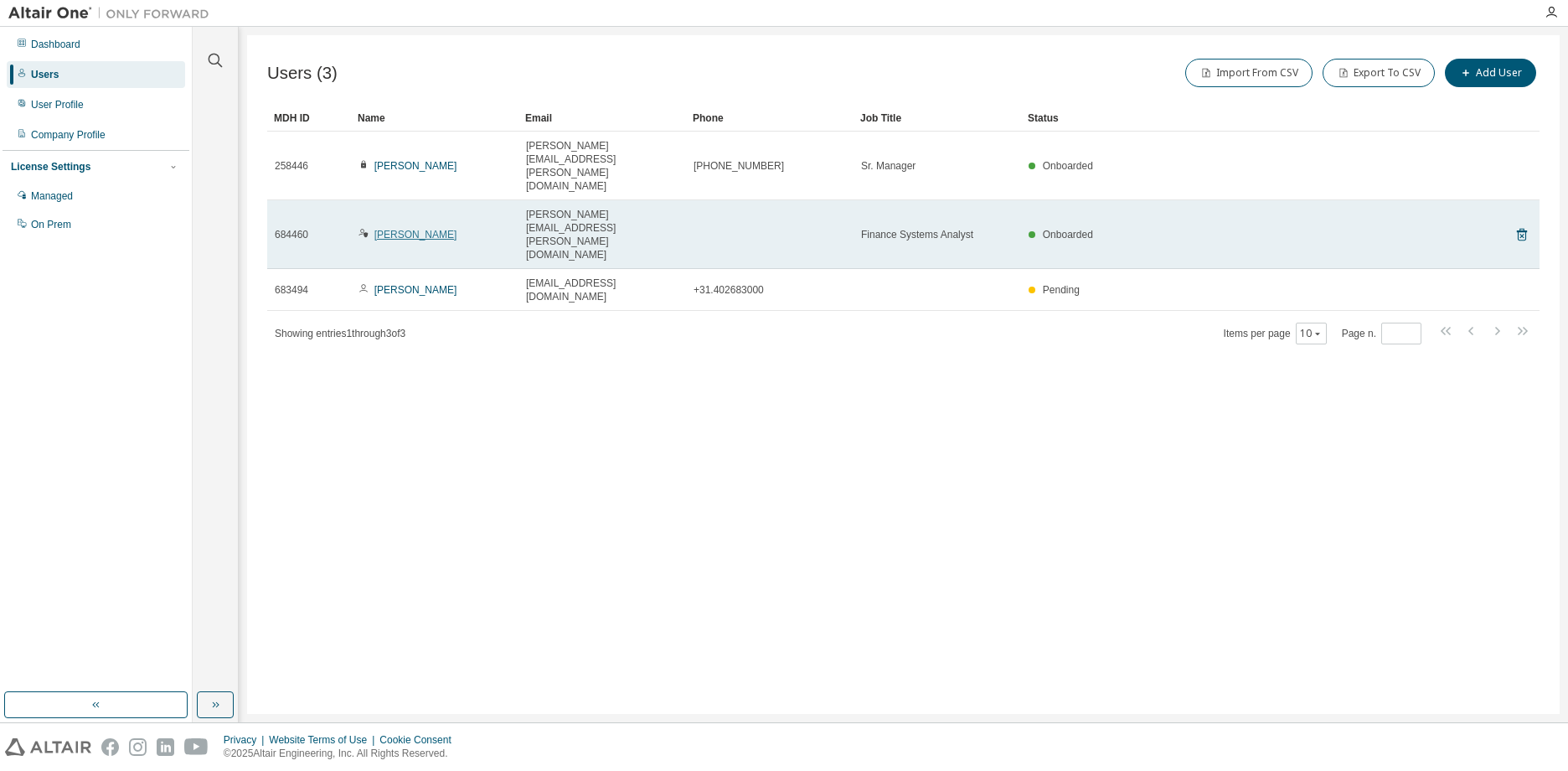
click at [405, 229] on link "[PERSON_NAME]" at bounding box center [415, 235] width 83 height 12
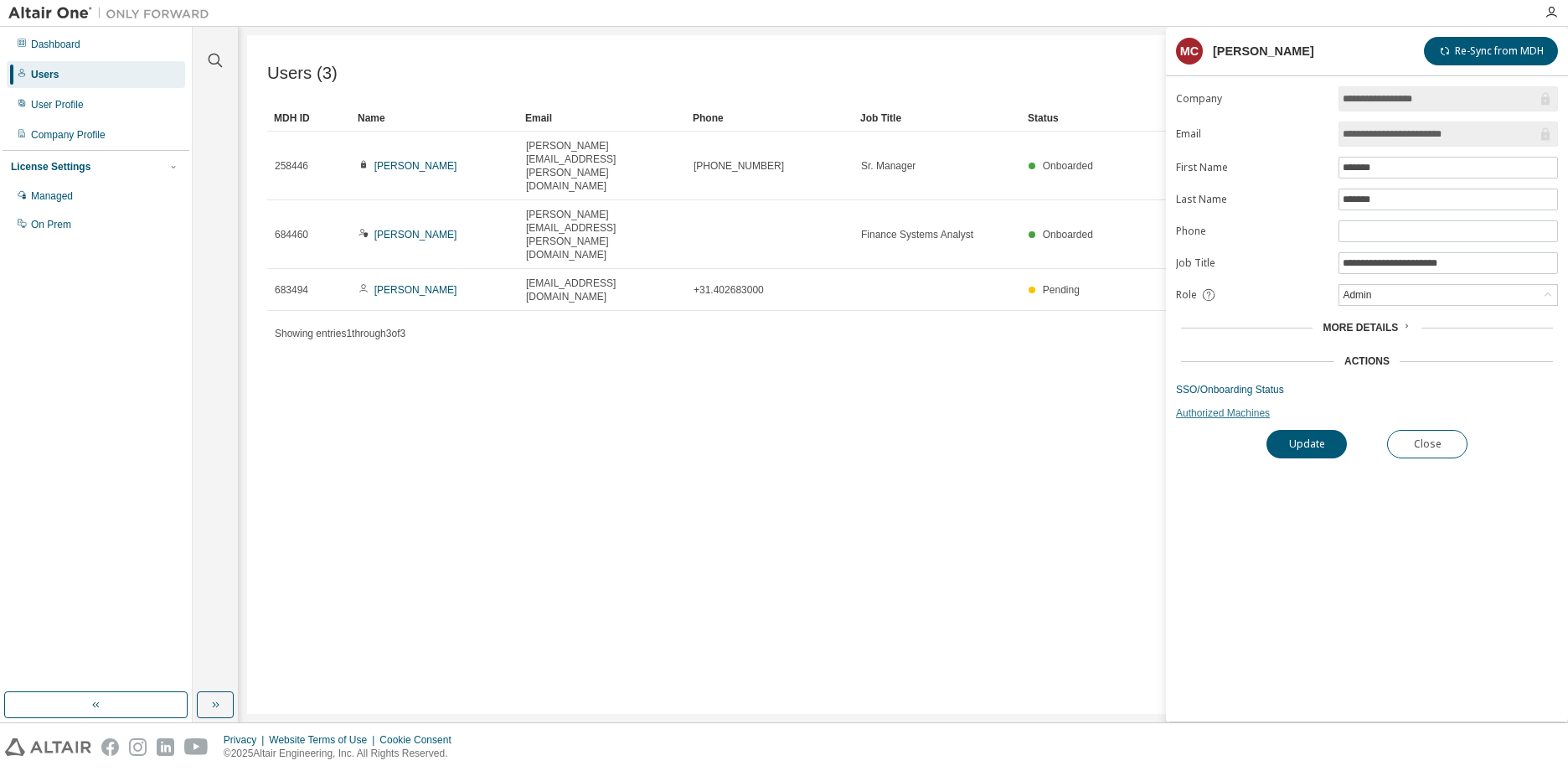
click at [1214, 414] on link "Authorized Machines" at bounding box center [1366, 413] width 382 height 14
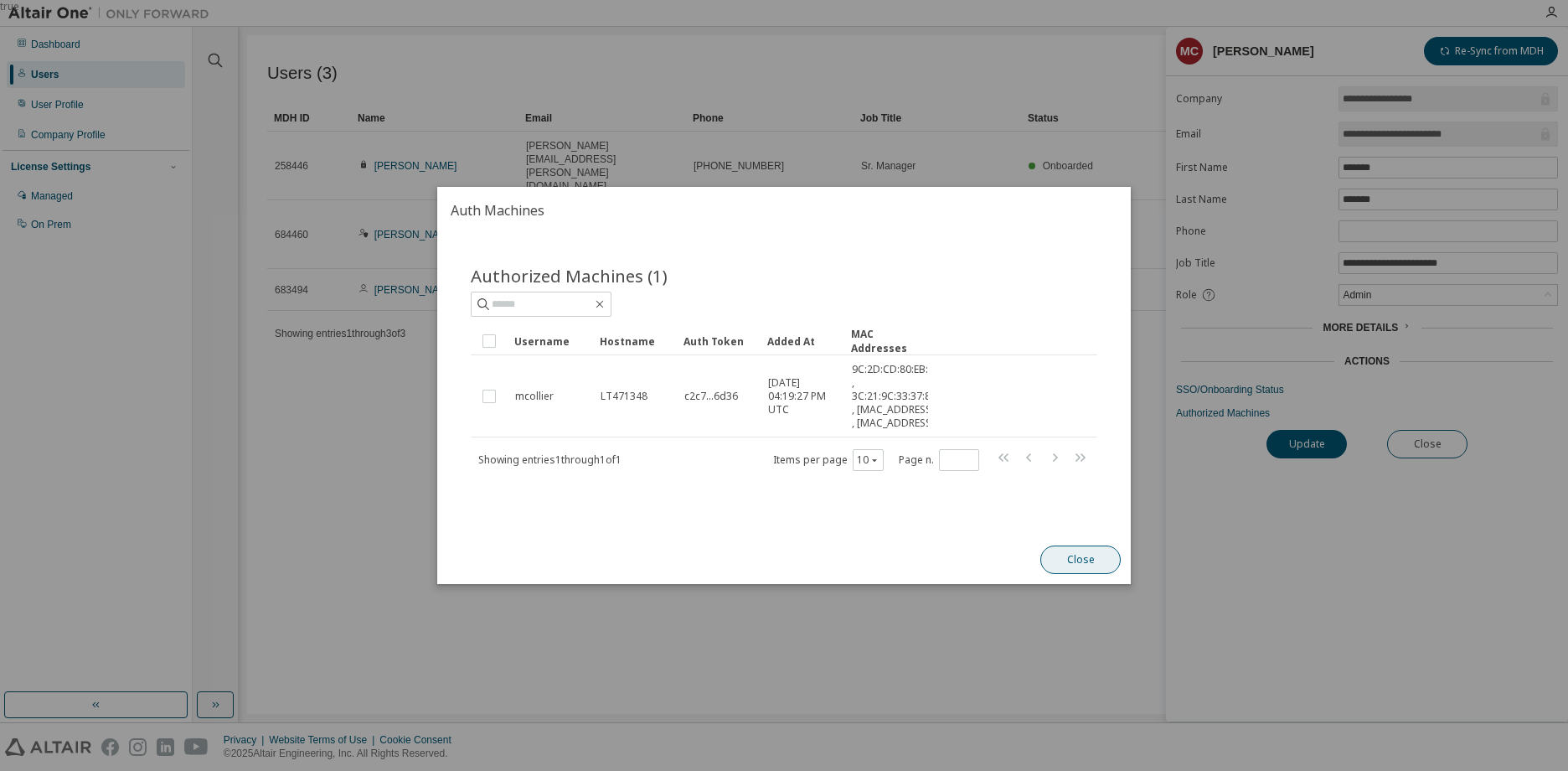
click at [1088, 574] on button "Close" at bounding box center [1080, 559] width 80 height 28
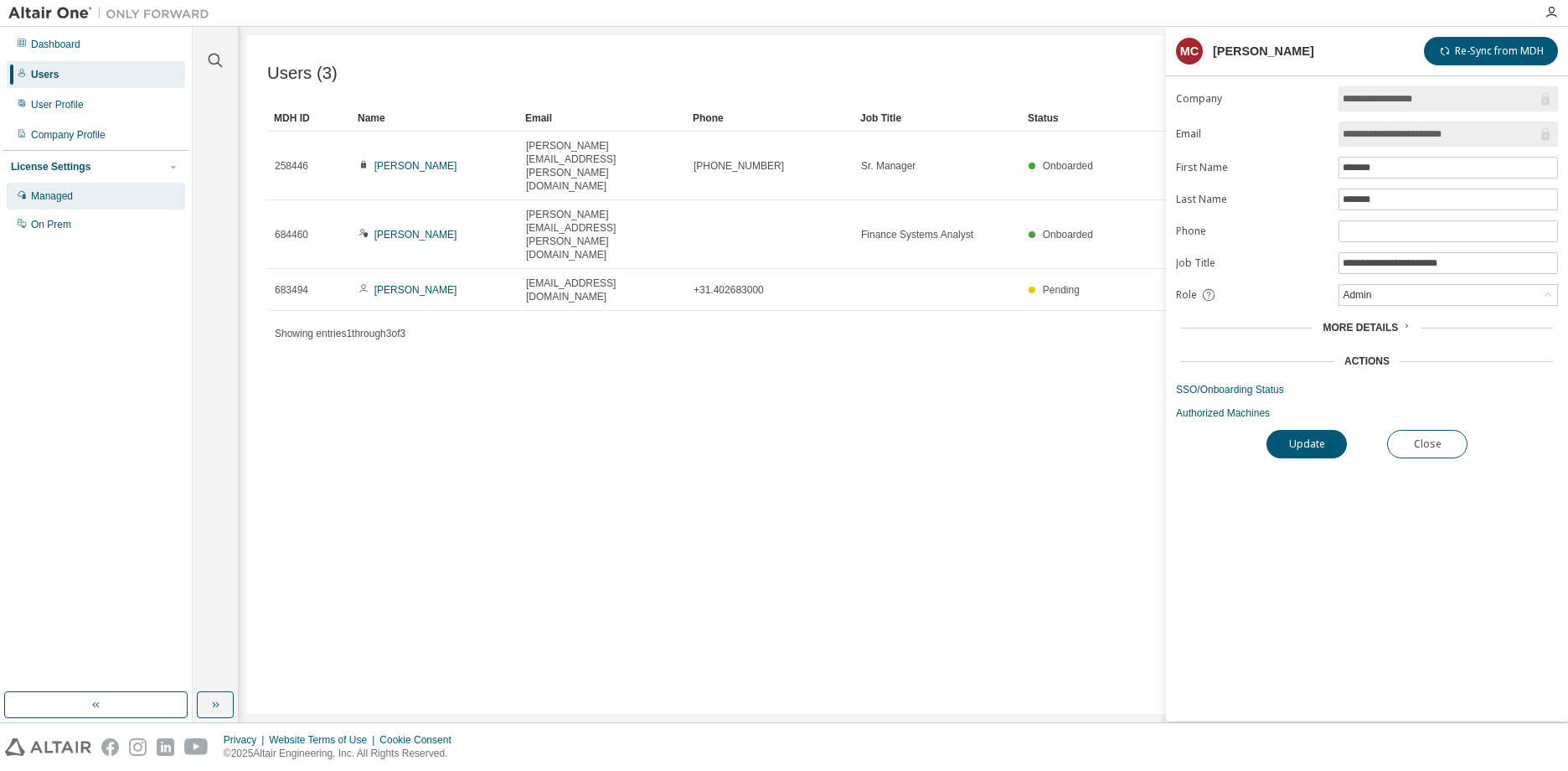
click at [62, 199] on div "Managed" at bounding box center [51, 196] width 42 height 14
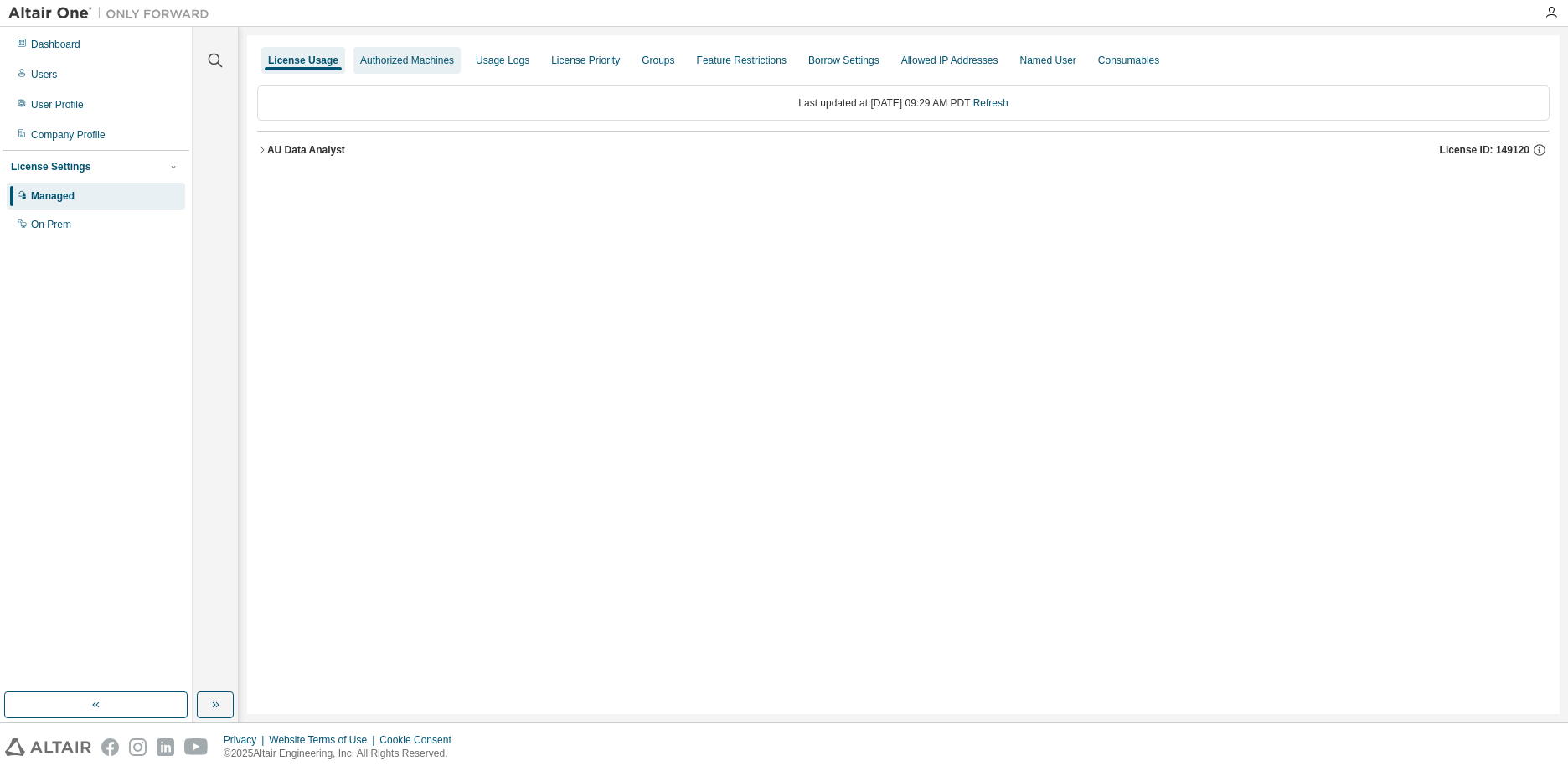
click at [415, 57] on div "Authorized Machines" at bounding box center [407, 60] width 94 height 14
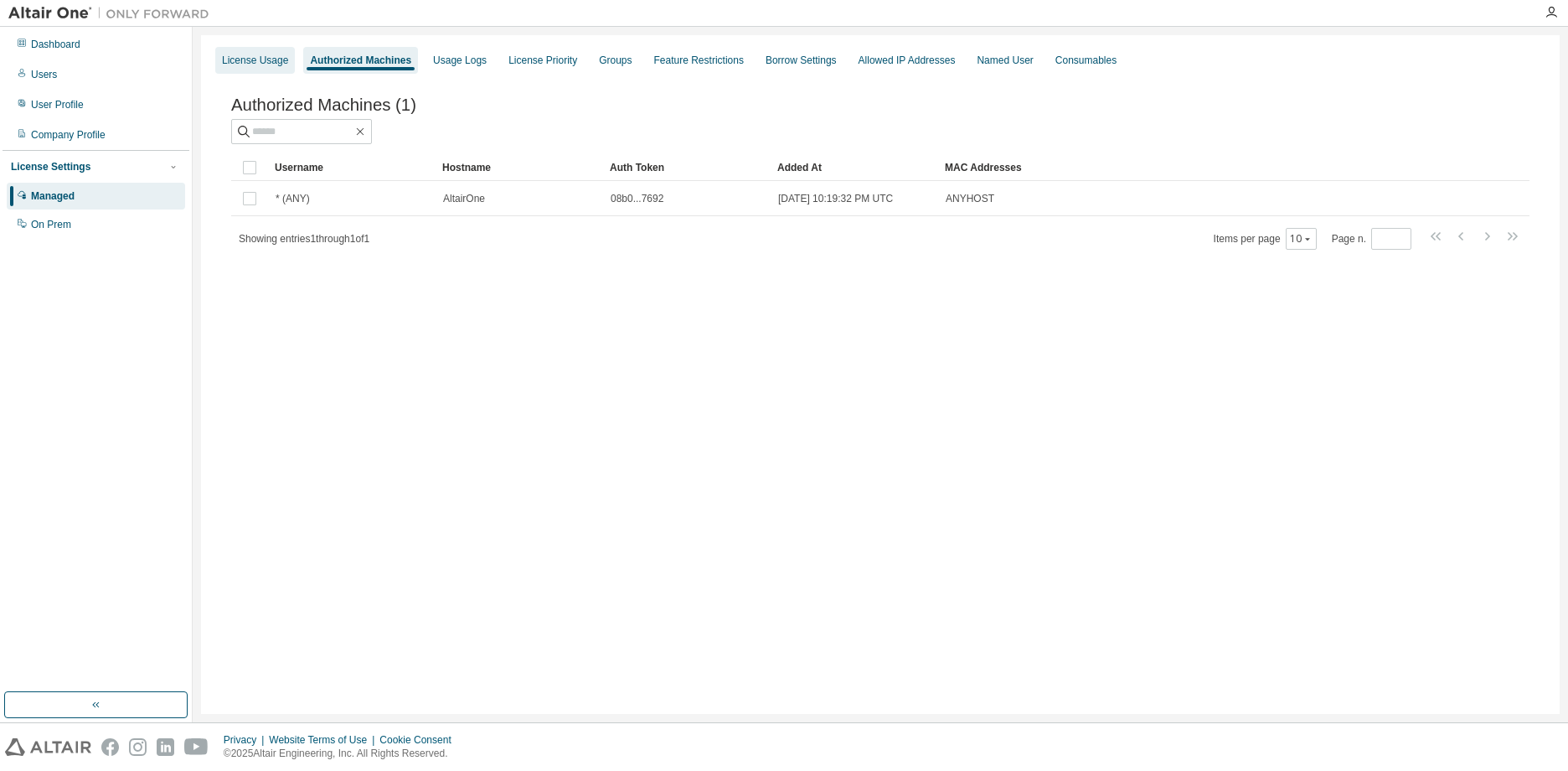
click at [255, 63] on div "License Usage" at bounding box center [255, 60] width 66 height 14
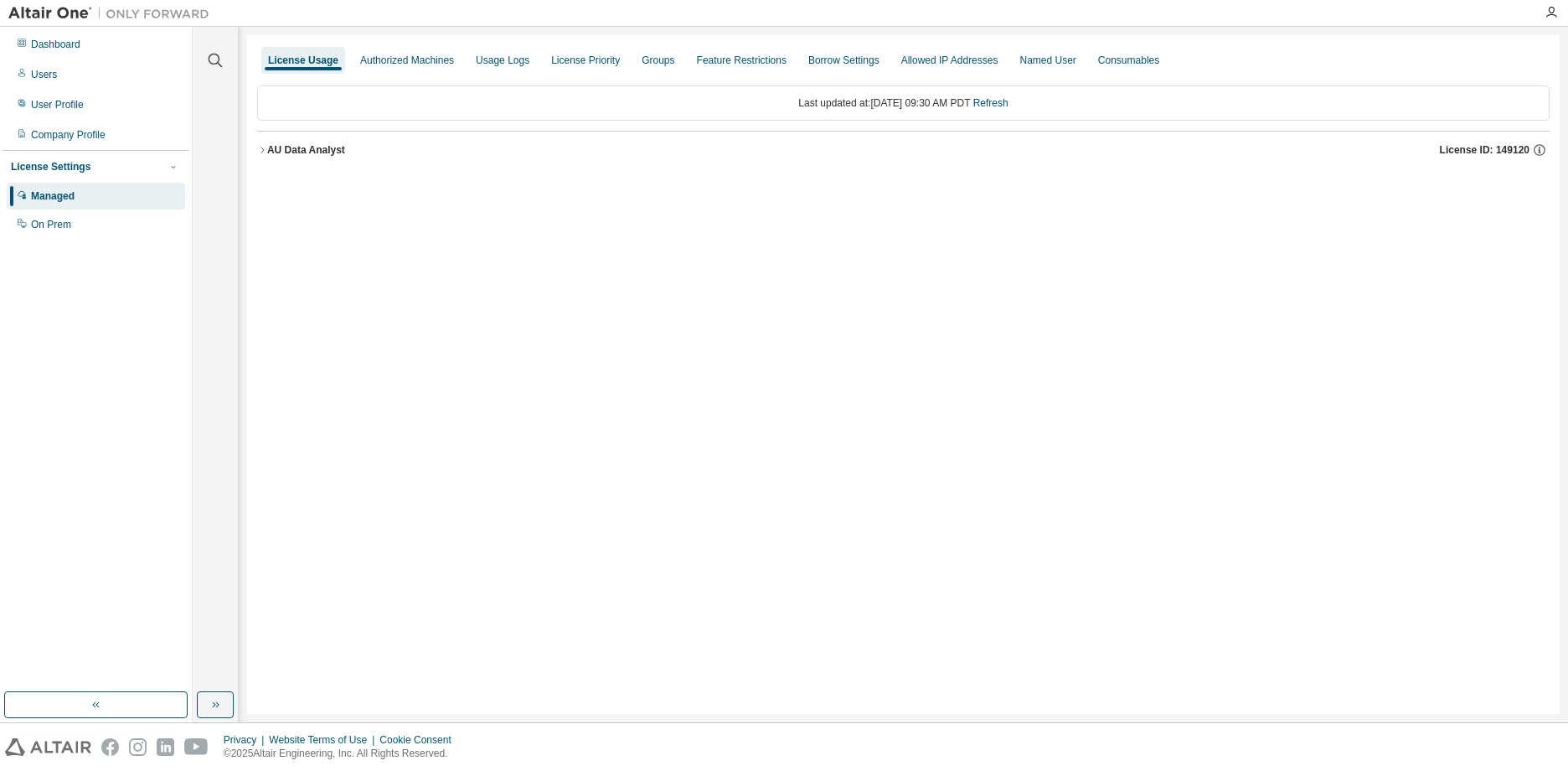
click at [280, 157] on button "AU Data Analyst License ID: 149120" at bounding box center [903, 150] width 1292 height 37
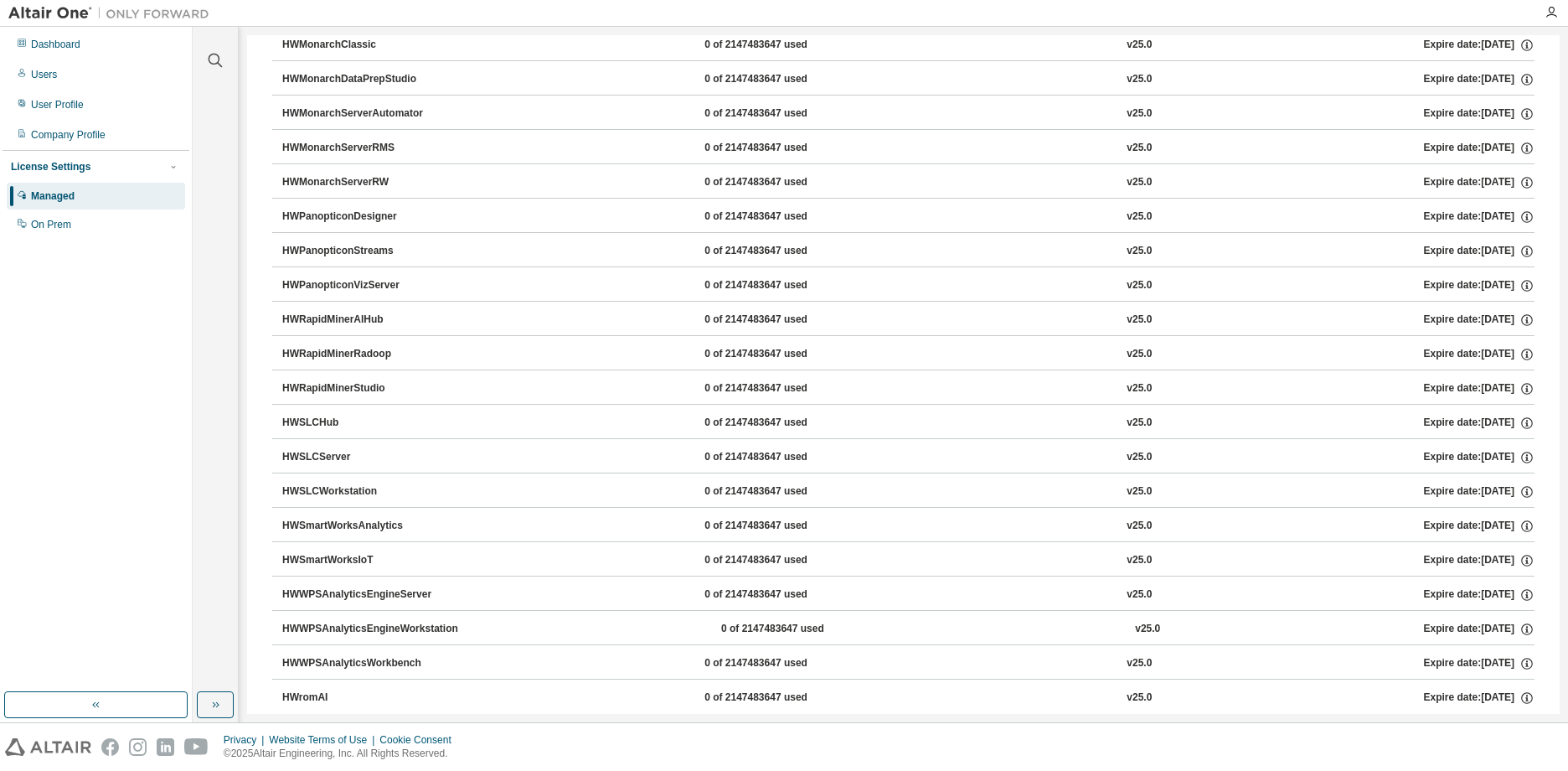
scroll to position [992, 0]
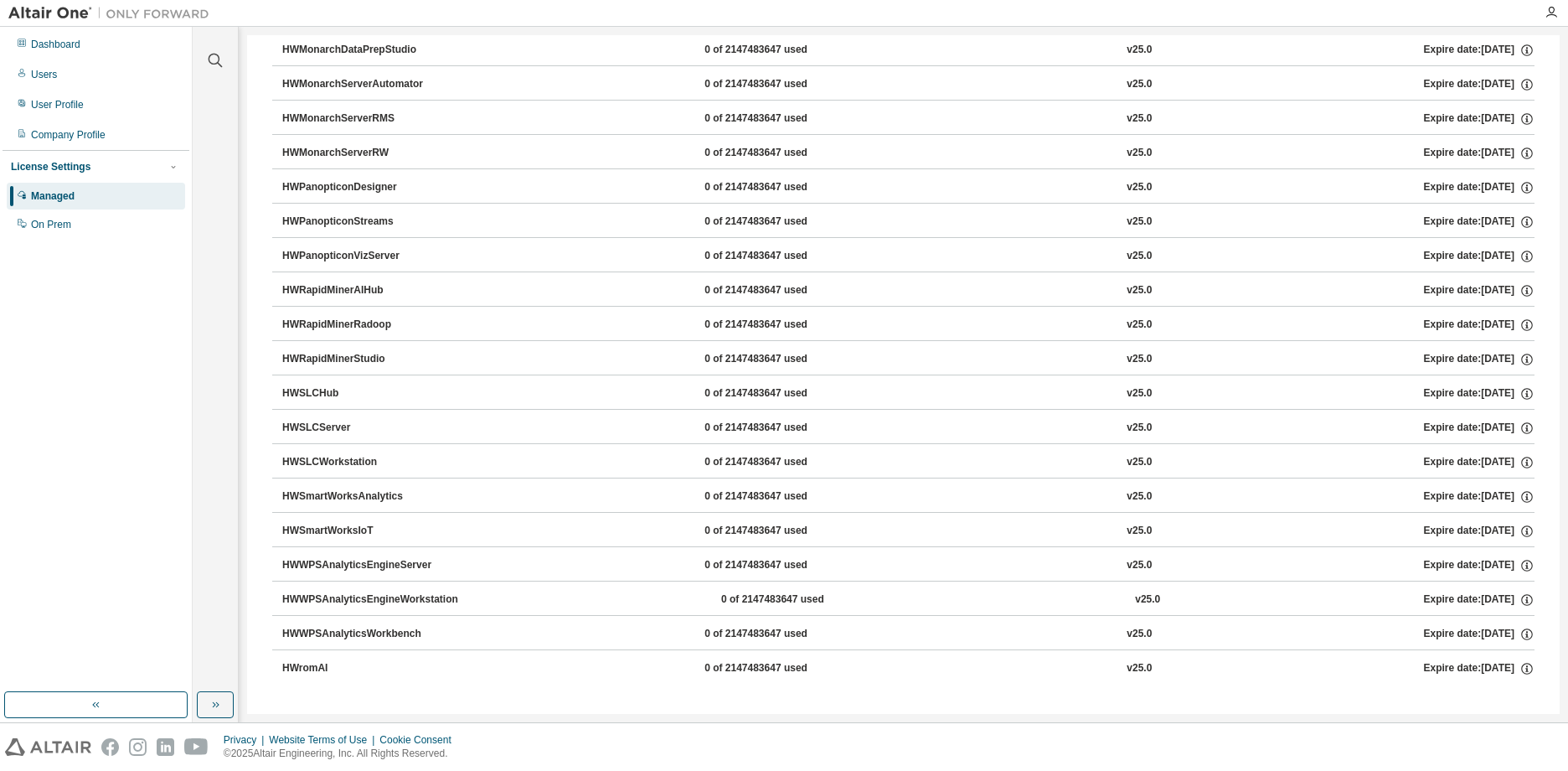
click at [318, 156] on div "HWMonarchServerRW" at bounding box center [357, 153] width 151 height 15
click at [1457, 153] on div "Expire date: 2025-09-05" at bounding box center [1479, 153] width 111 height 15
